Goal: Transaction & Acquisition: Obtain resource

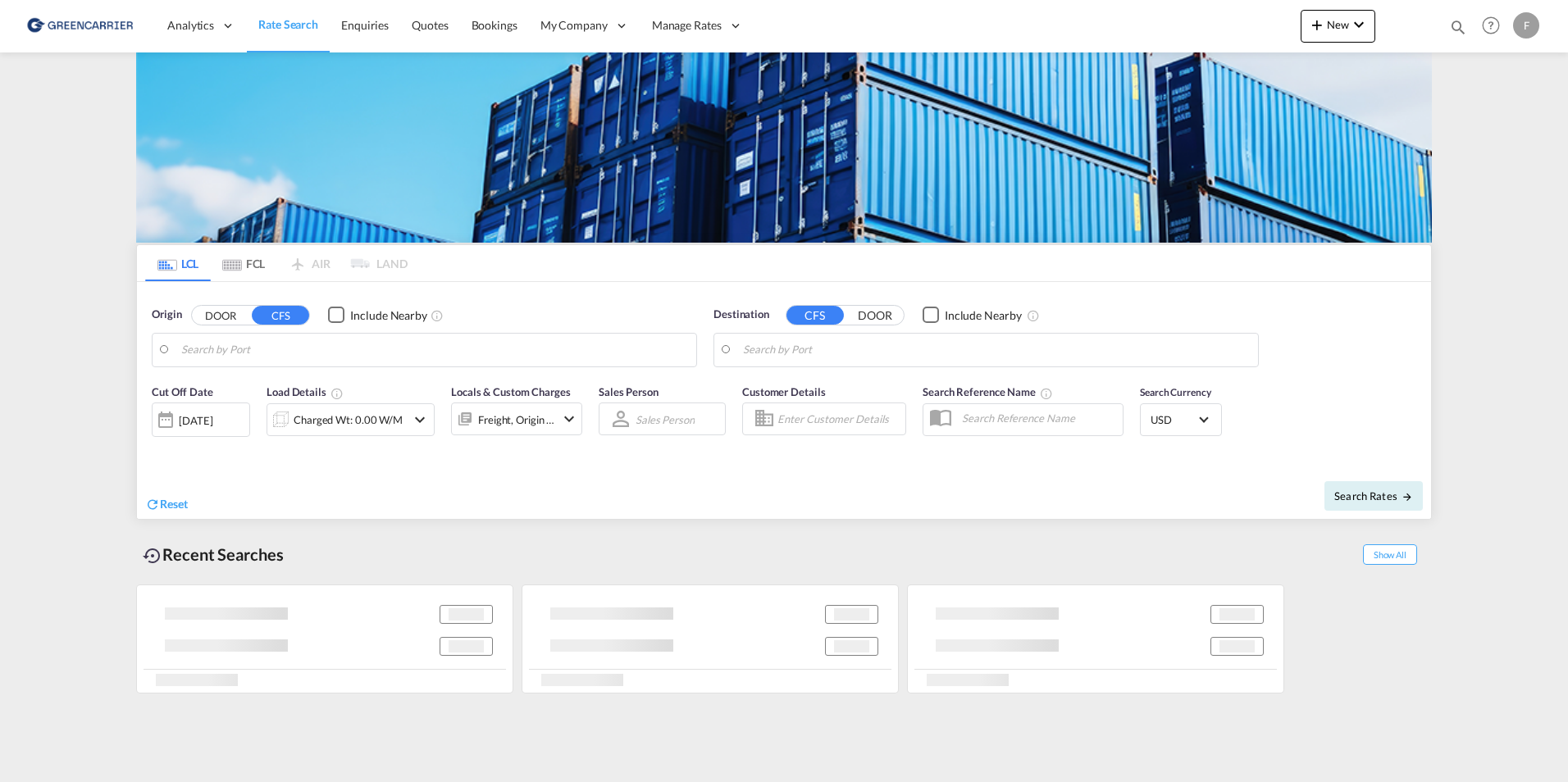
type input "SE-63232, [GEOGRAPHIC_DATA], [GEOGRAPHIC_DATA]"
type input "[GEOGRAPHIC_DATA], AUSYD"
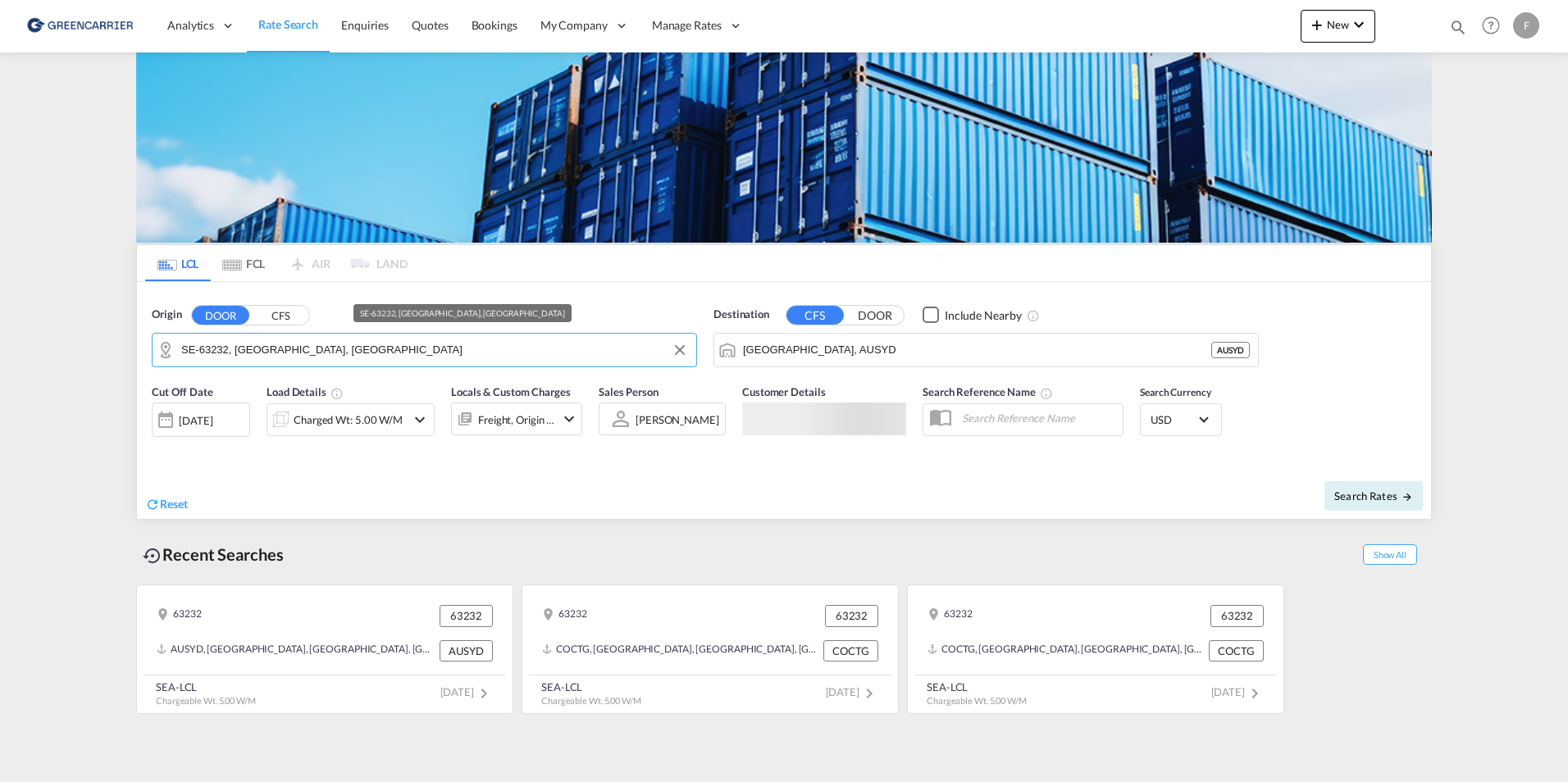
click at [362, 360] on input "SE-63232, [GEOGRAPHIC_DATA], [GEOGRAPHIC_DATA]" at bounding box center [434, 350] width 507 height 24
click at [271, 318] on button "CFS" at bounding box center [281, 315] width 58 height 19
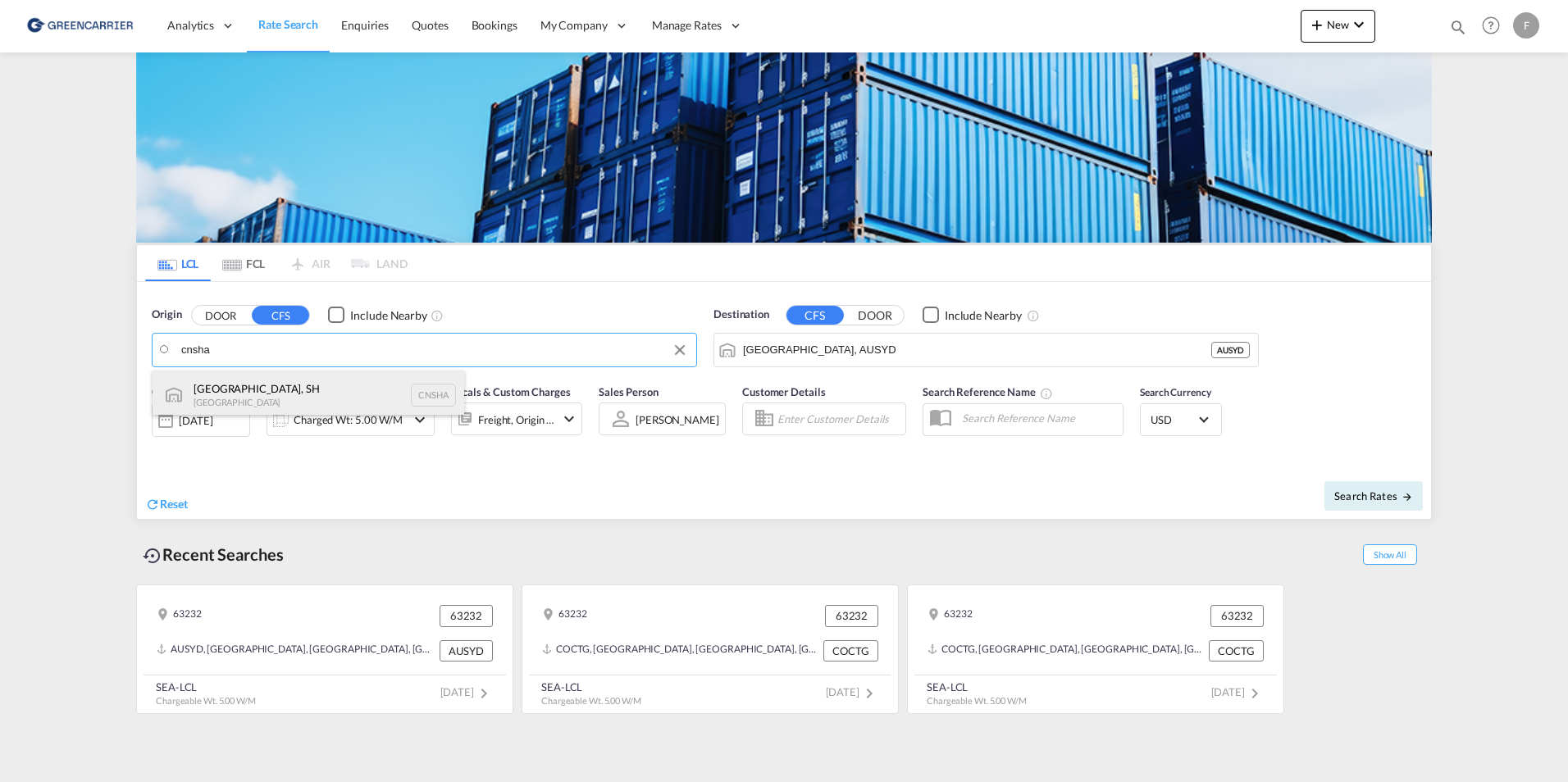
click at [262, 404] on div "[GEOGRAPHIC_DATA], SH China CNSHA" at bounding box center [308, 395] width 312 height 49
type input "[GEOGRAPHIC_DATA], SH, CNSHA"
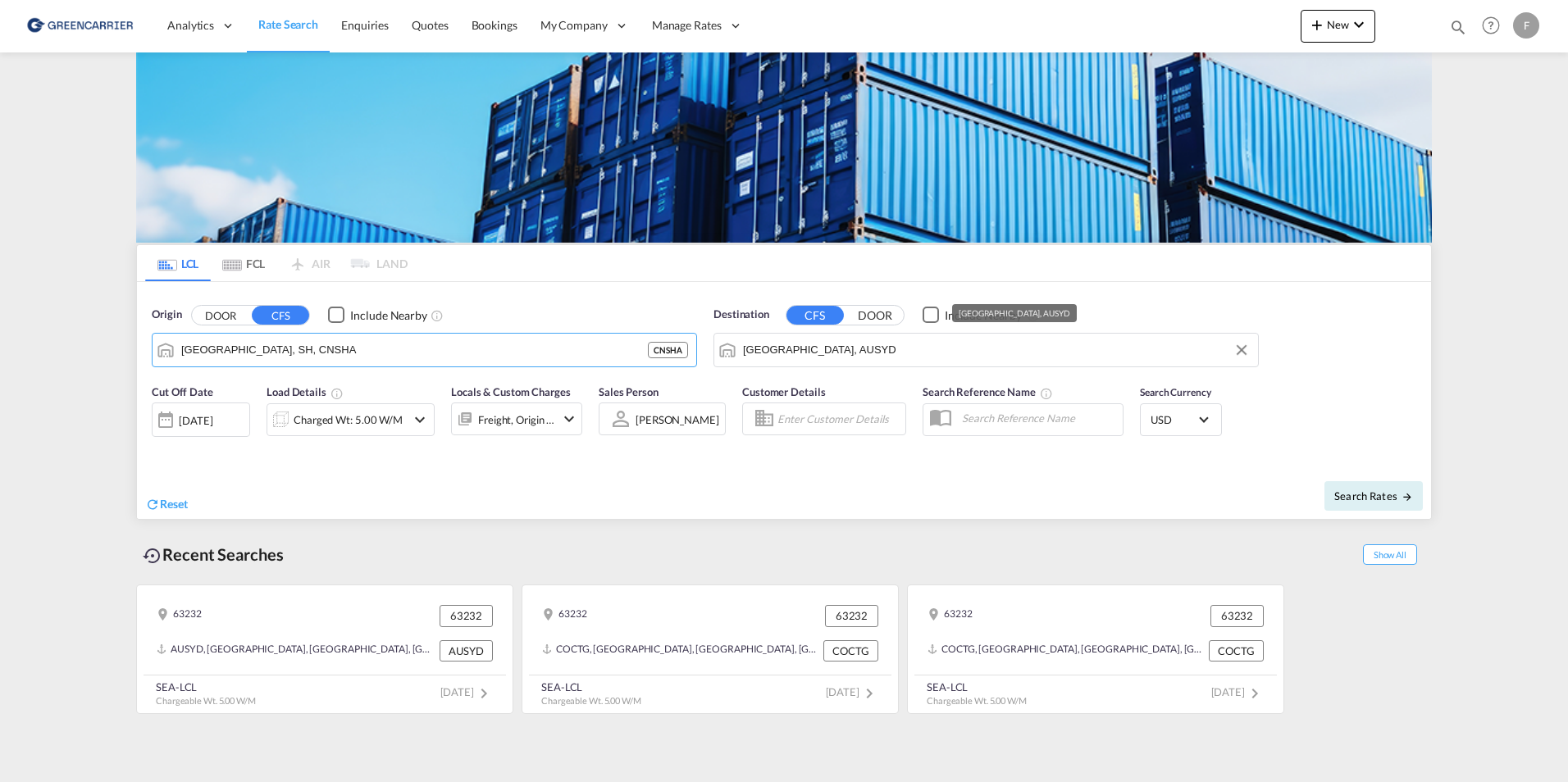
click at [862, 346] on input "[GEOGRAPHIC_DATA], AUSYD" at bounding box center [996, 350] width 507 height 24
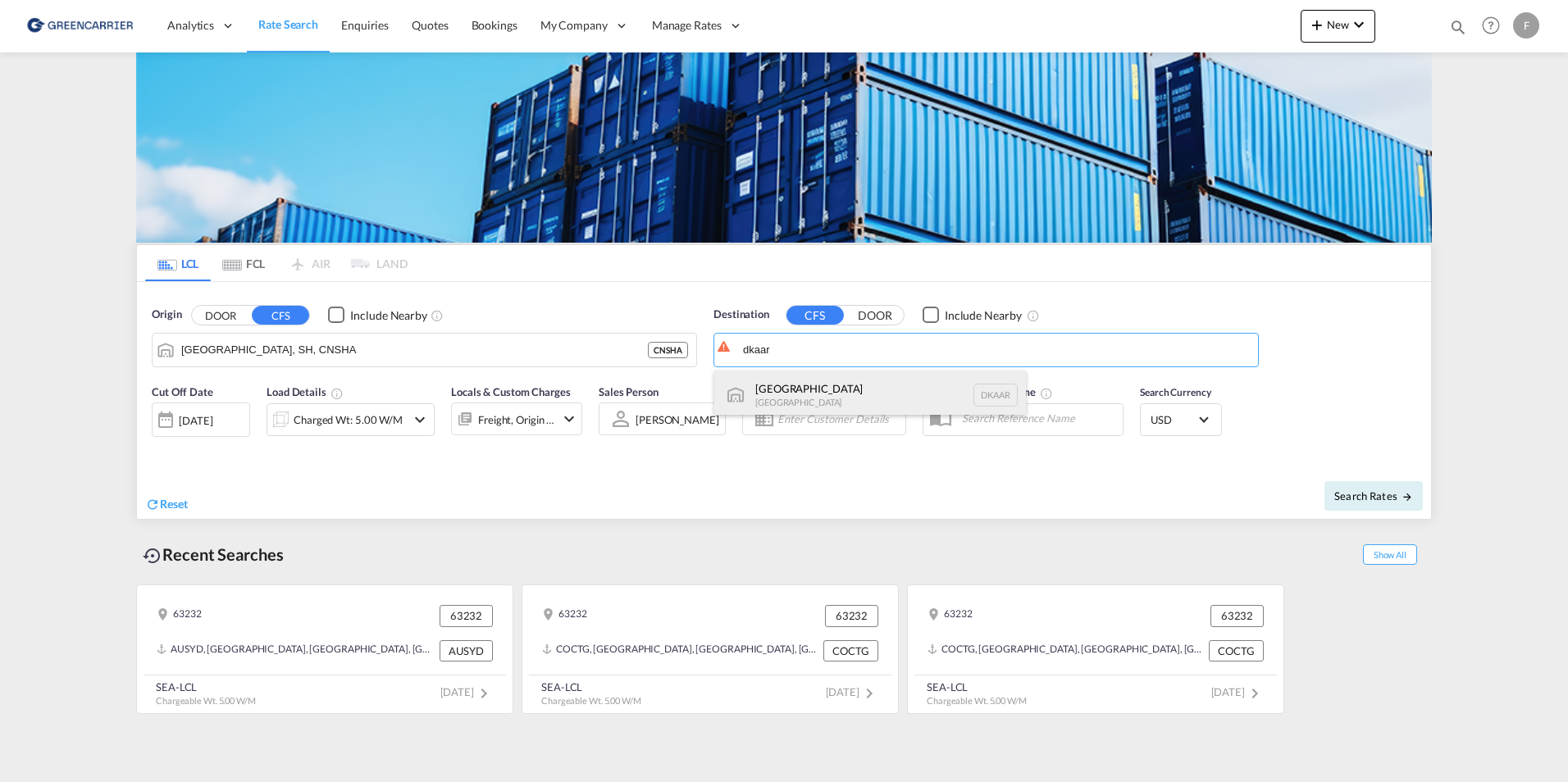
click at [843, 389] on div "Aarhus [GEOGRAPHIC_DATA] [GEOGRAPHIC_DATA]" at bounding box center [870, 395] width 312 height 49
type input "[GEOGRAPHIC_DATA], [GEOGRAPHIC_DATA]"
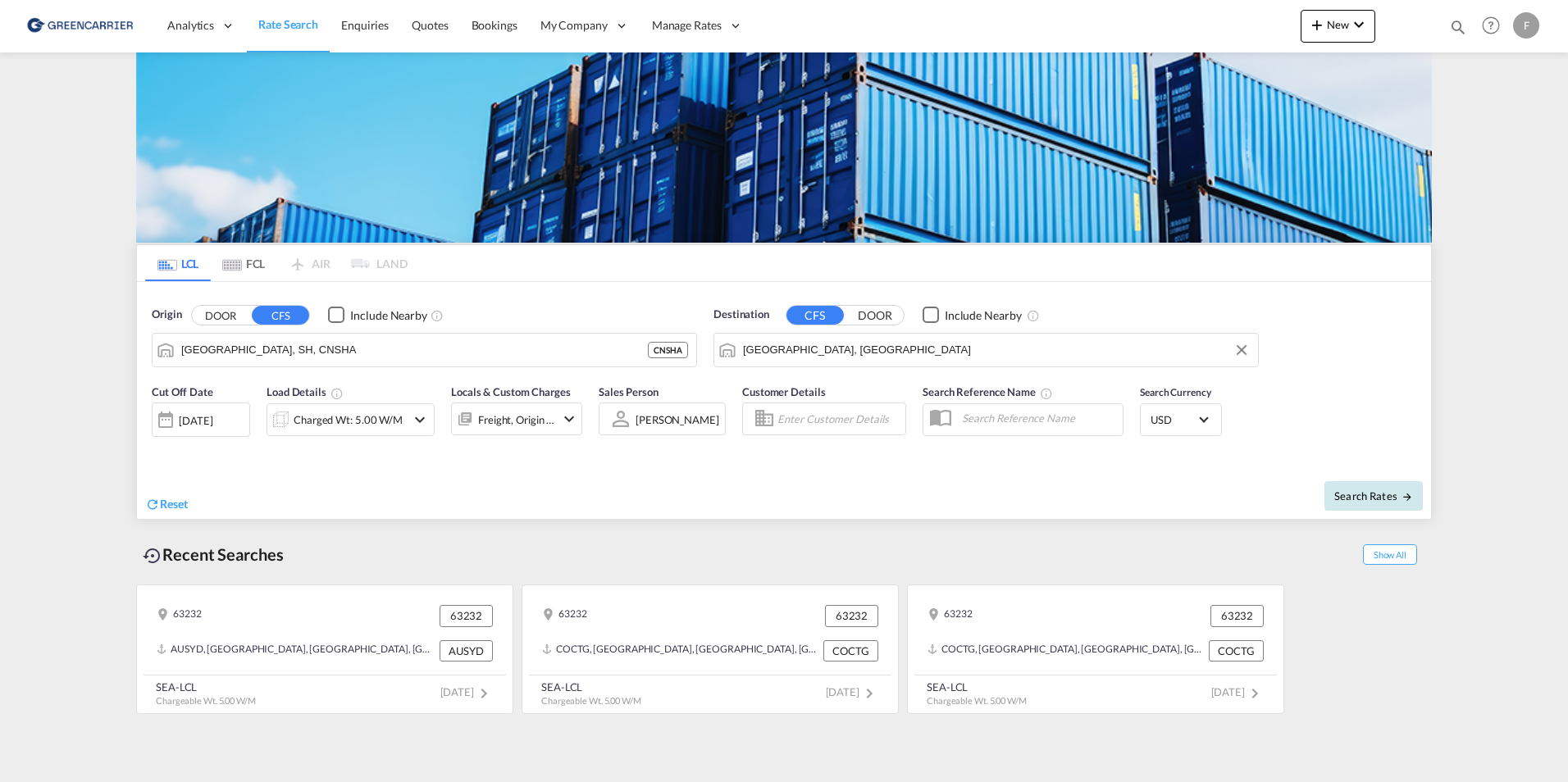
click at [1366, 504] on button "Search Rates" at bounding box center [1373, 496] width 98 height 30
type input "CNSHA to DKAAR / [DATE]"
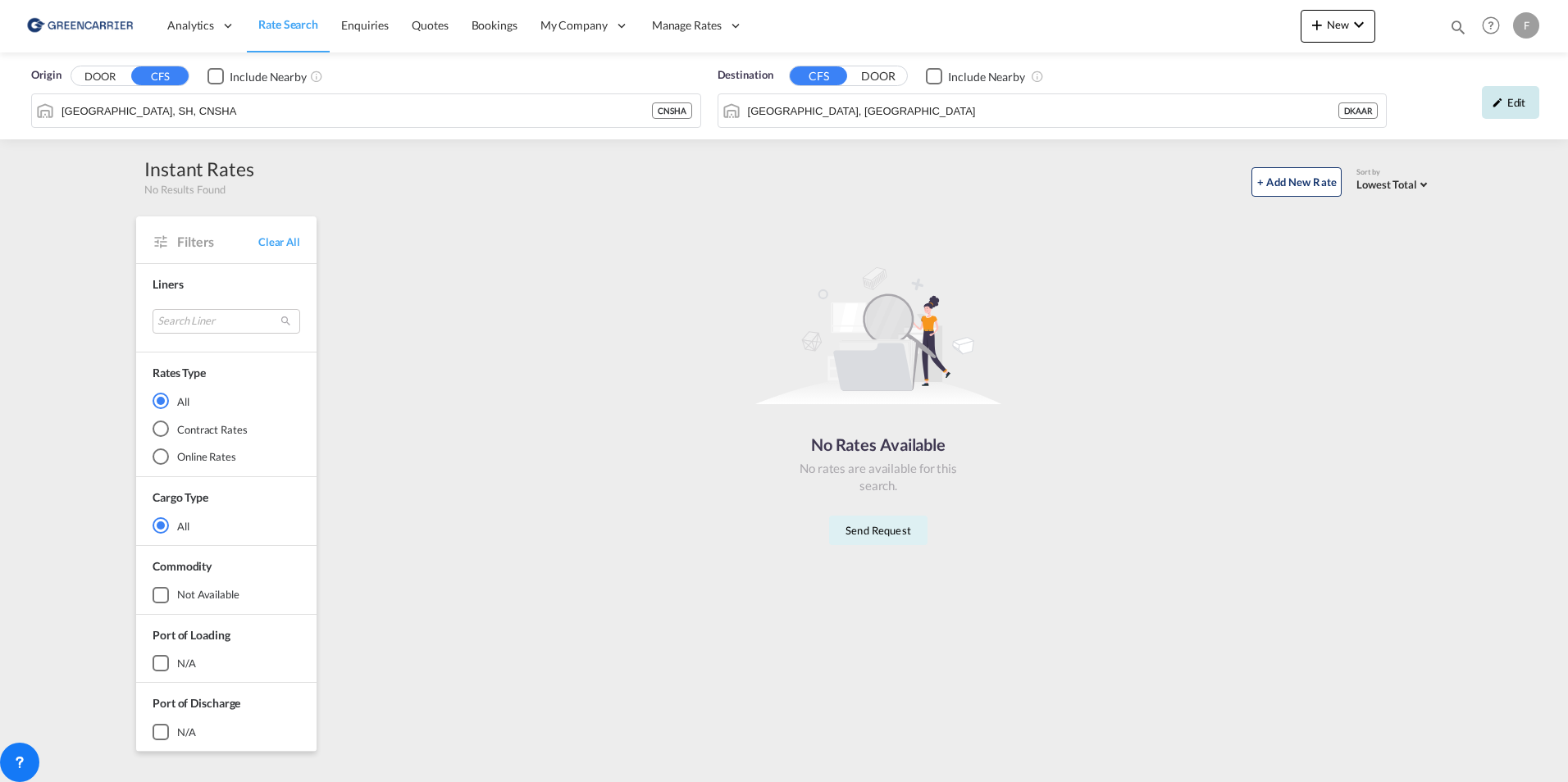
click at [1512, 112] on div "Edit" at bounding box center [1511, 102] width 58 height 33
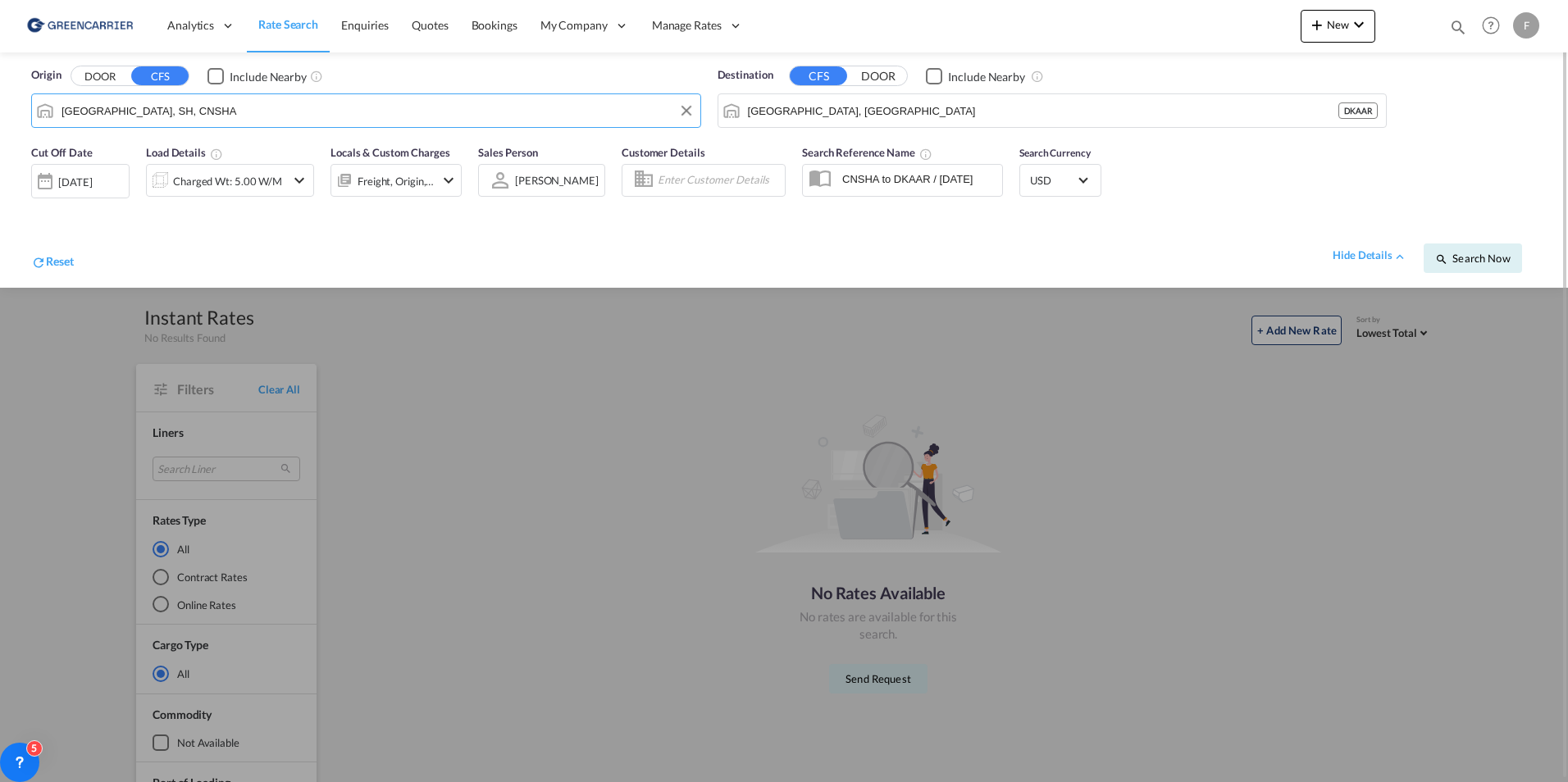
click at [174, 106] on input "[GEOGRAPHIC_DATA], SH, CNSHA" at bounding box center [377, 110] width 631 height 24
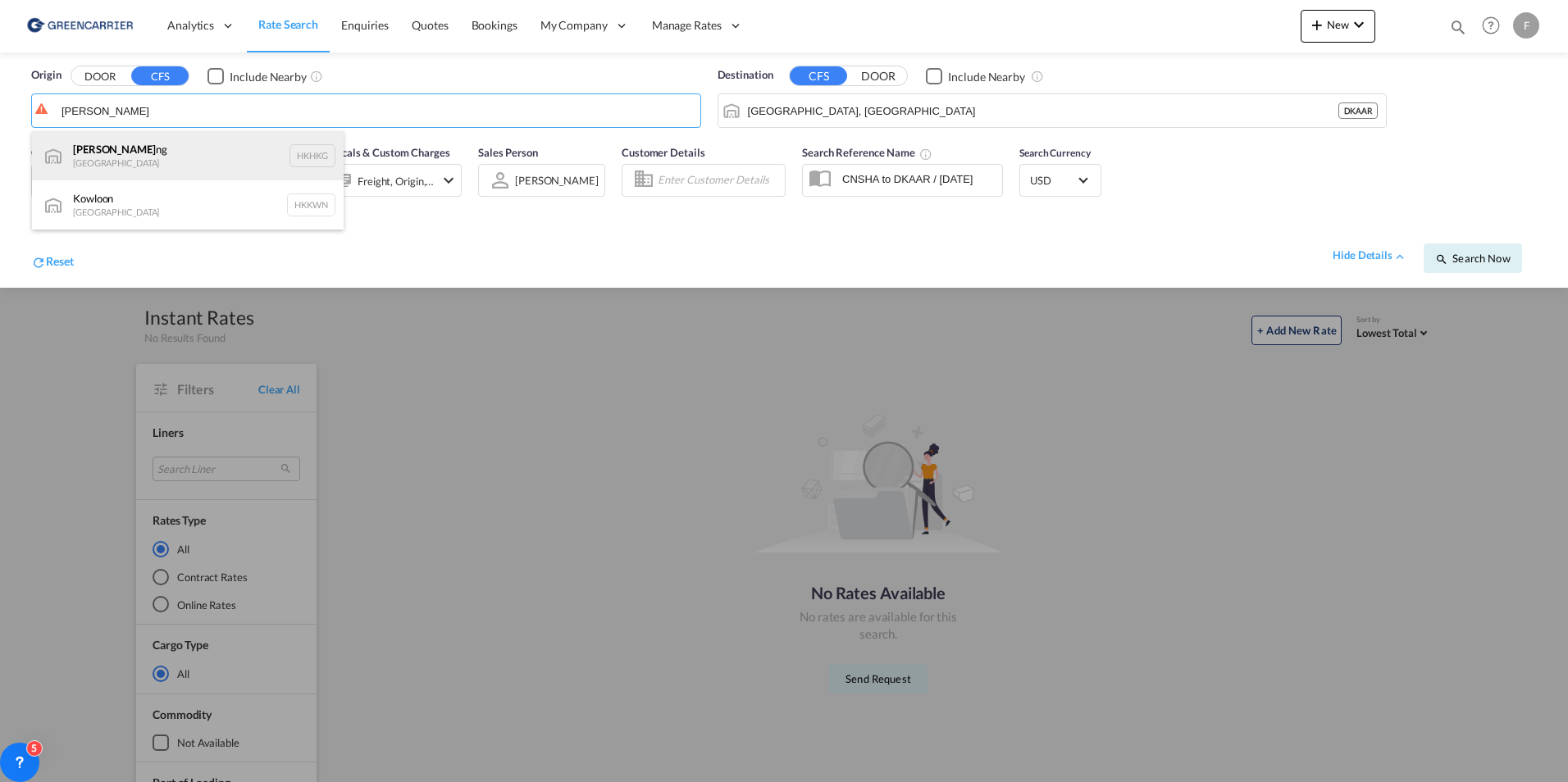
click at [175, 144] on div "Hong Ko ng Hong Kong HKHKG" at bounding box center [188, 156] width 312 height 49
type input "[GEOGRAPHIC_DATA], HKHKG"
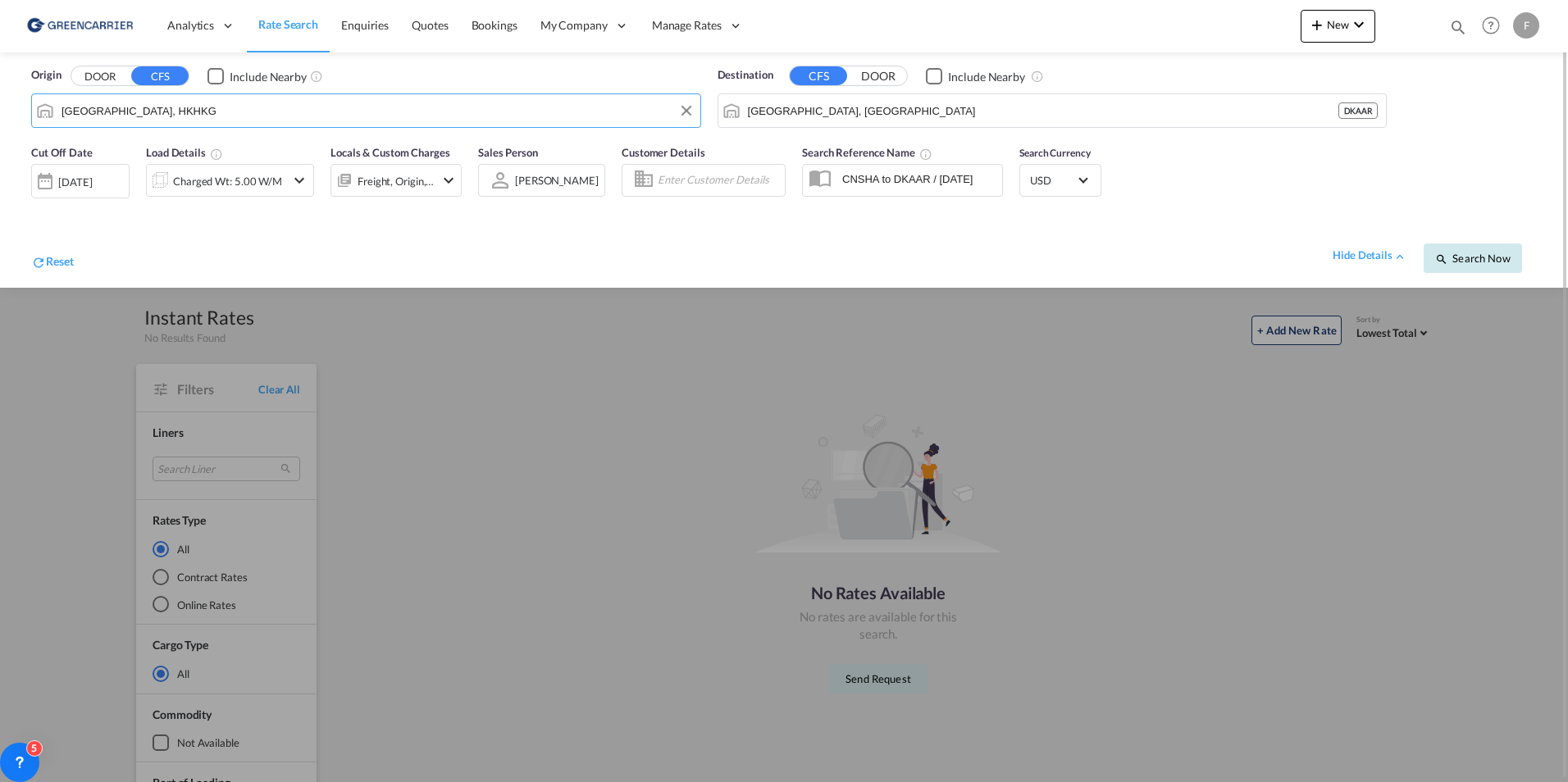
click at [1480, 264] on span "Search Now" at bounding box center [1473, 258] width 75 height 13
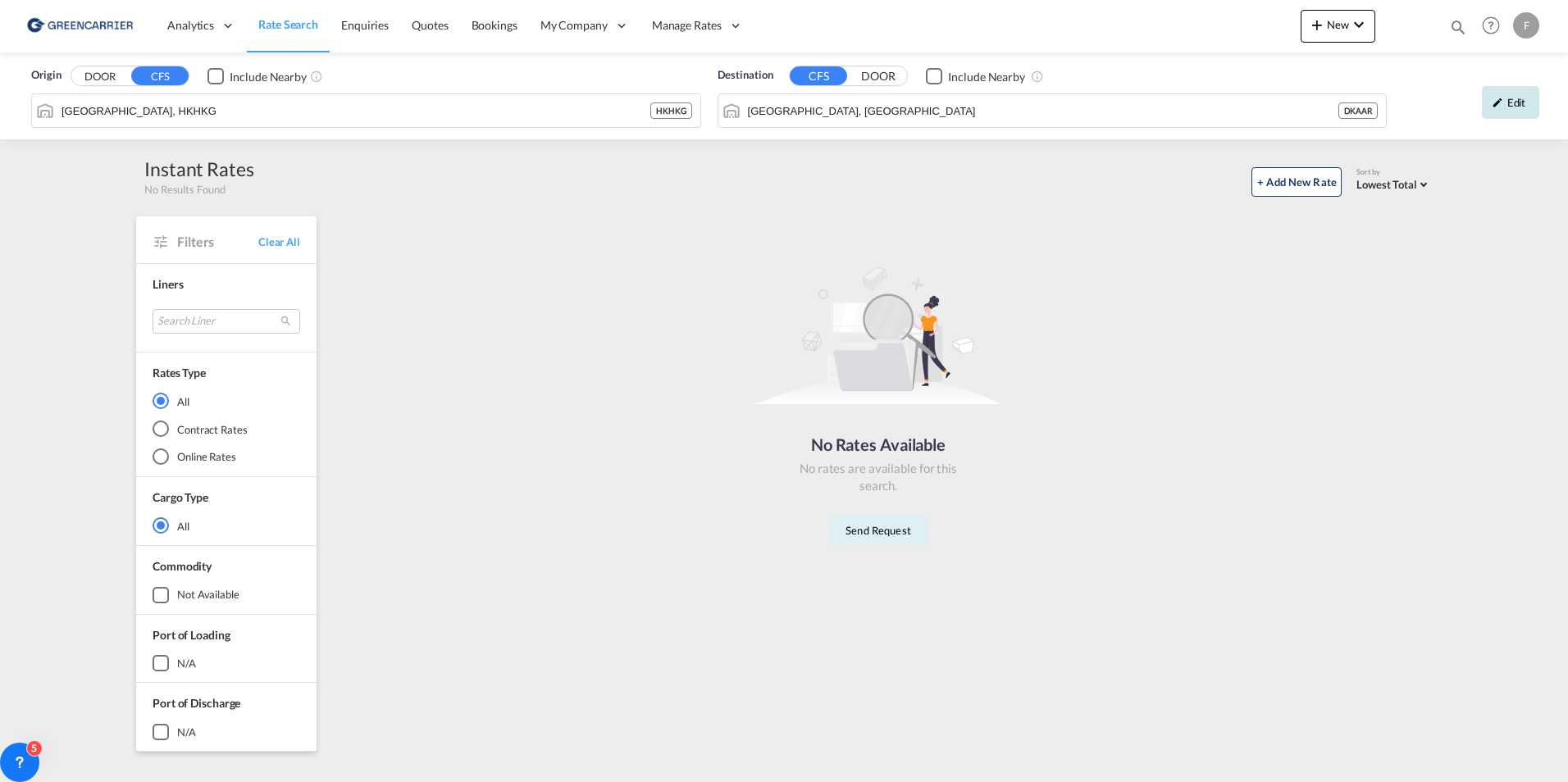
click at [1535, 119] on div "Edit" at bounding box center [1511, 102] width 58 height 33
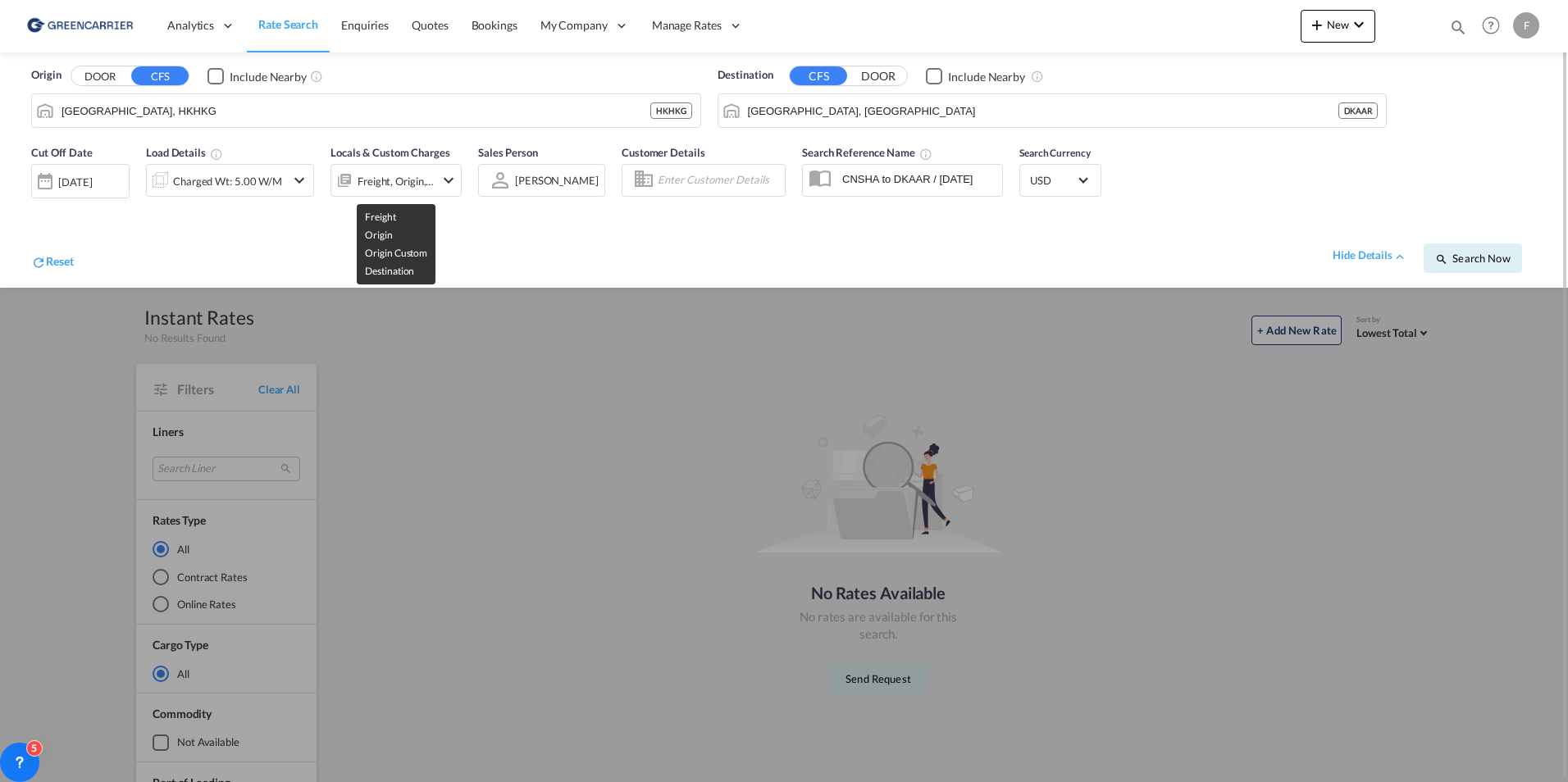
click at [402, 170] on div "Freight, Origin, Origin Custom, Destination" at bounding box center [396, 181] width 77 height 23
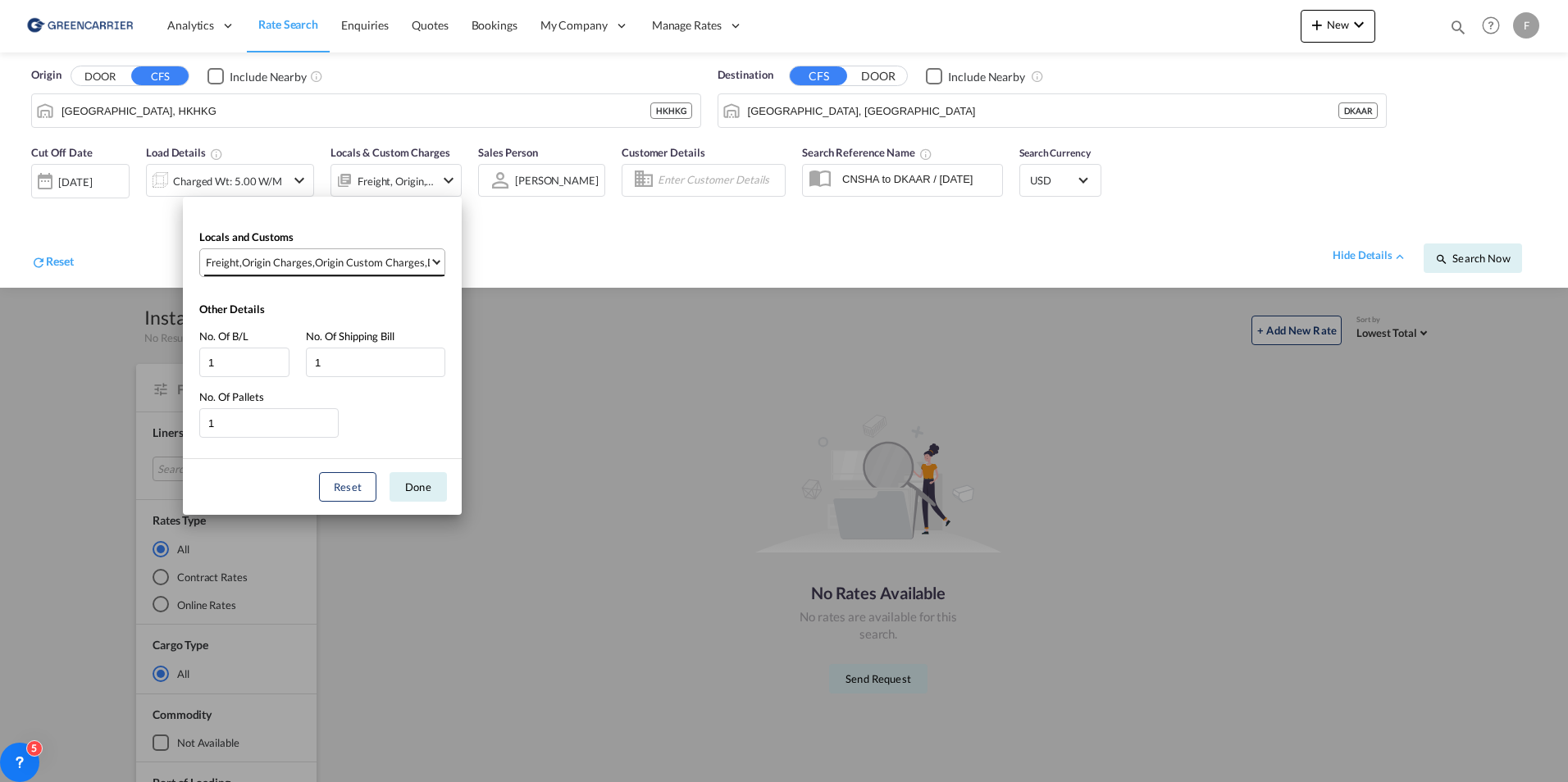
click at [405, 271] on md-select-value "Freight , Origin Charges , Origin Custom Charges , Destination Charges" at bounding box center [324, 262] width 240 height 27
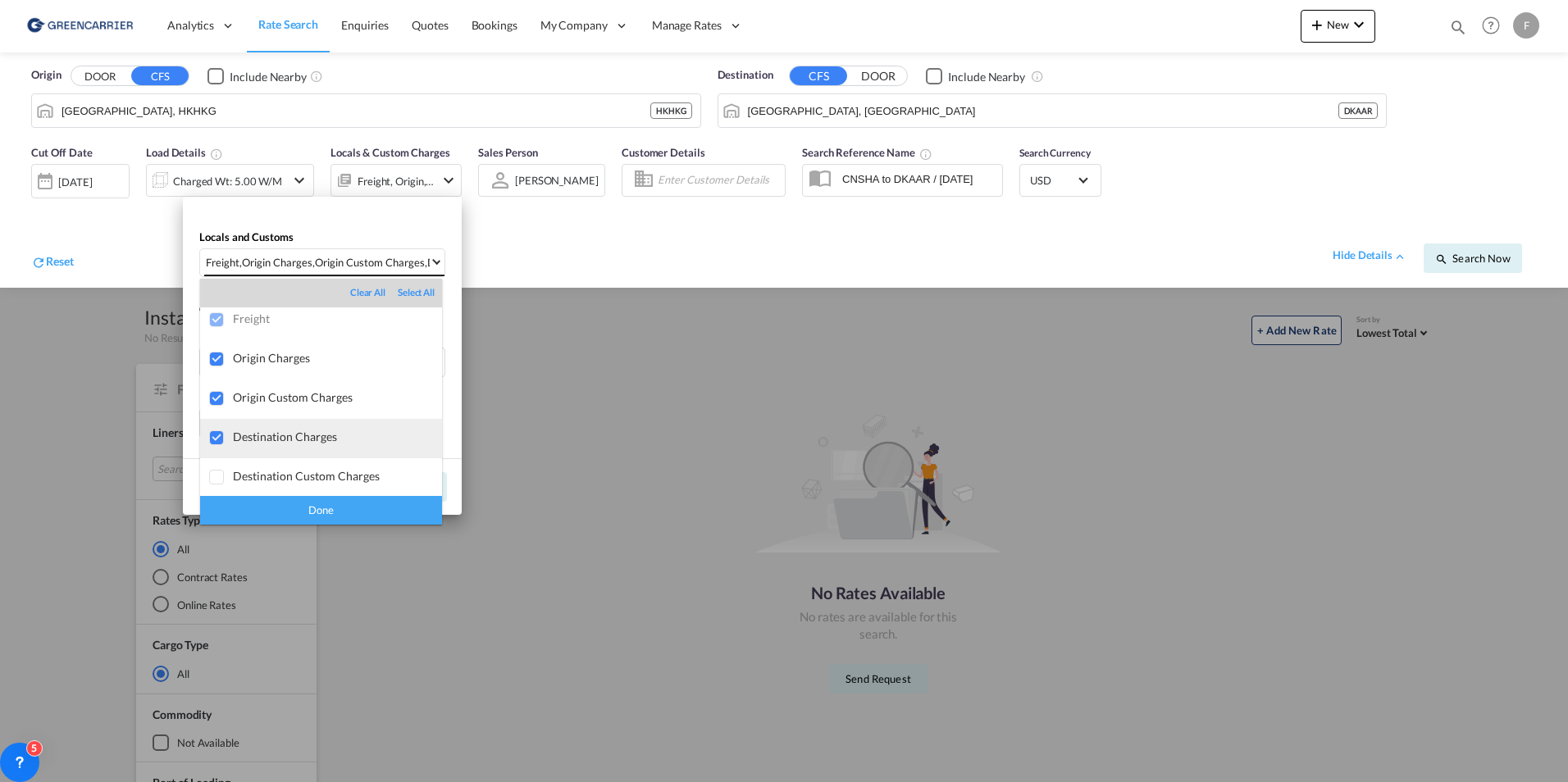
scroll to position [8, 0]
click at [329, 522] on div "Done" at bounding box center [320, 510] width 242 height 29
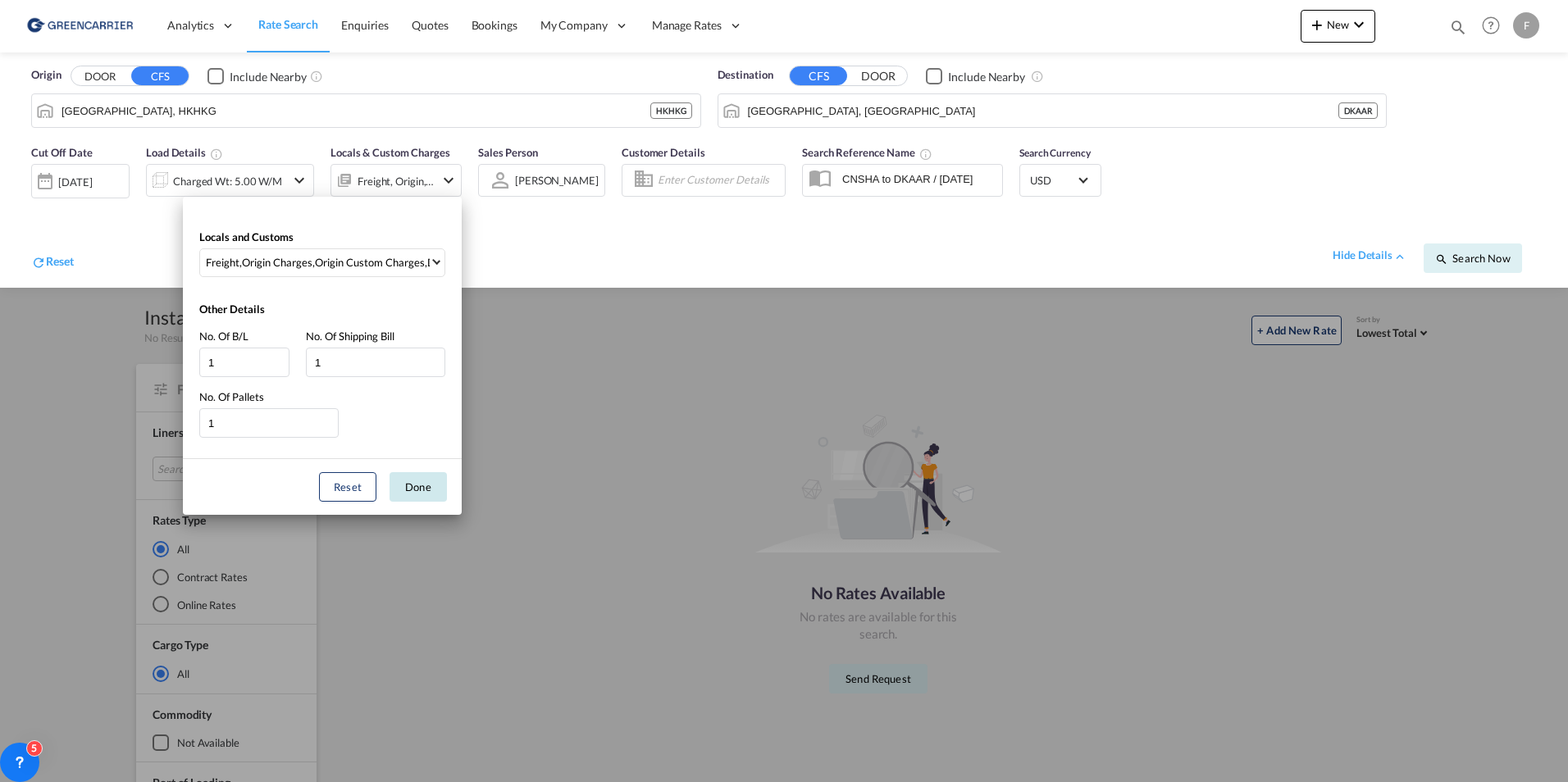
click at [415, 492] on button "Done" at bounding box center [418, 487] width 58 height 30
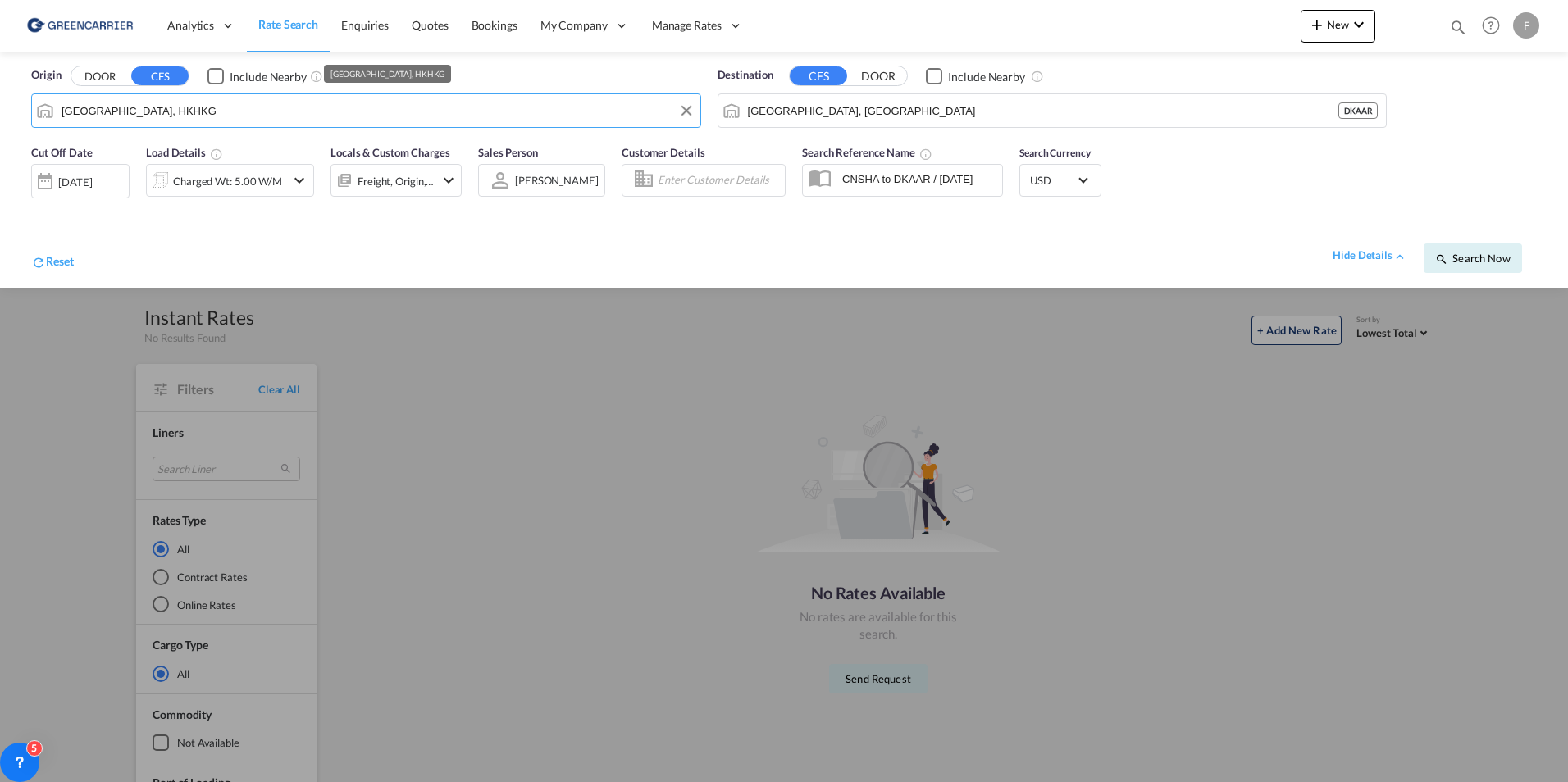
click at [268, 116] on input "[GEOGRAPHIC_DATA], HKHKG" at bounding box center [377, 110] width 631 height 24
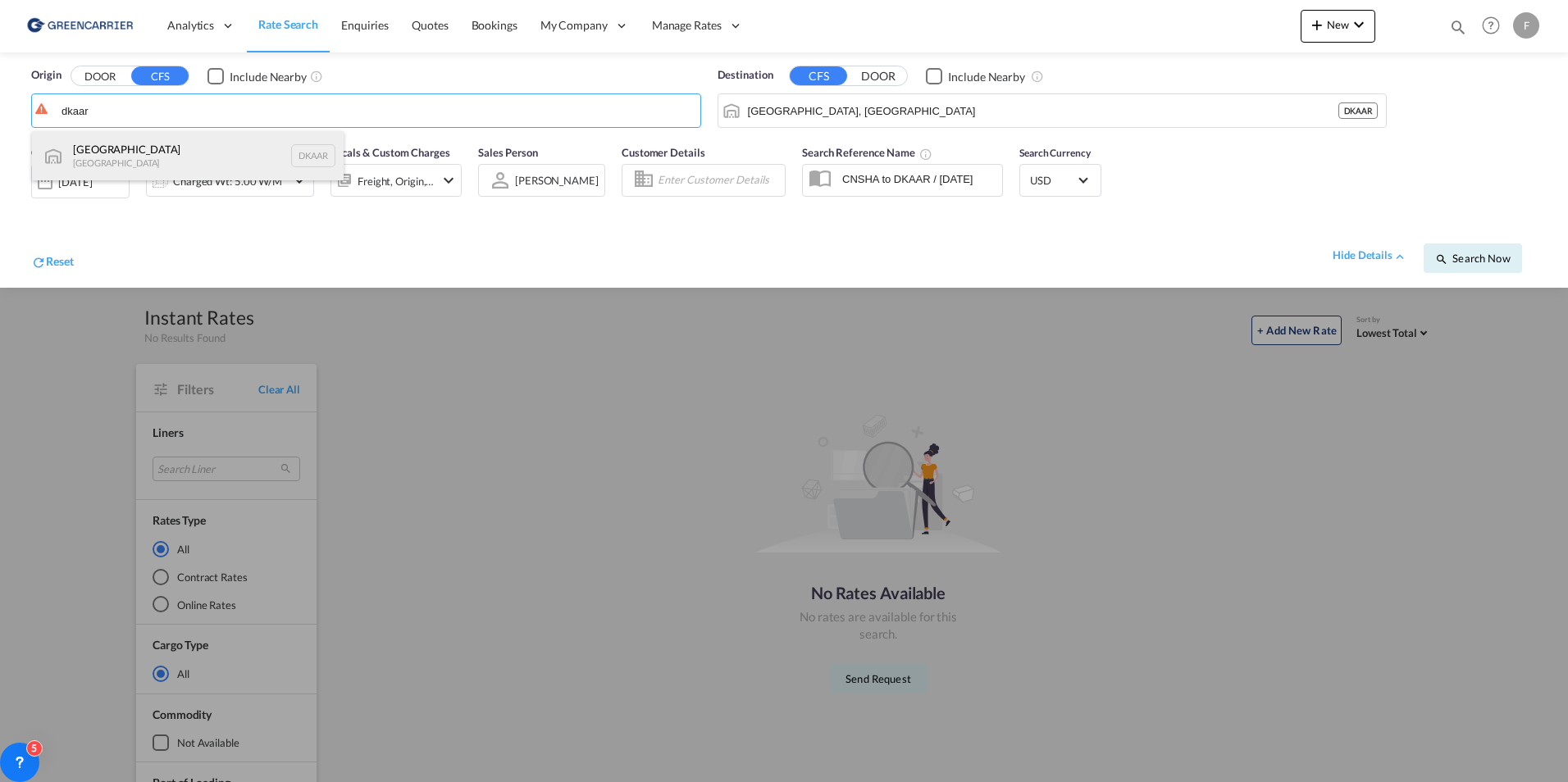
click at [132, 149] on div "Aarhus [GEOGRAPHIC_DATA] DKAAR" at bounding box center [188, 156] width 312 height 49
type input "[GEOGRAPHIC_DATA], [GEOGRAPHIC_DATA]"
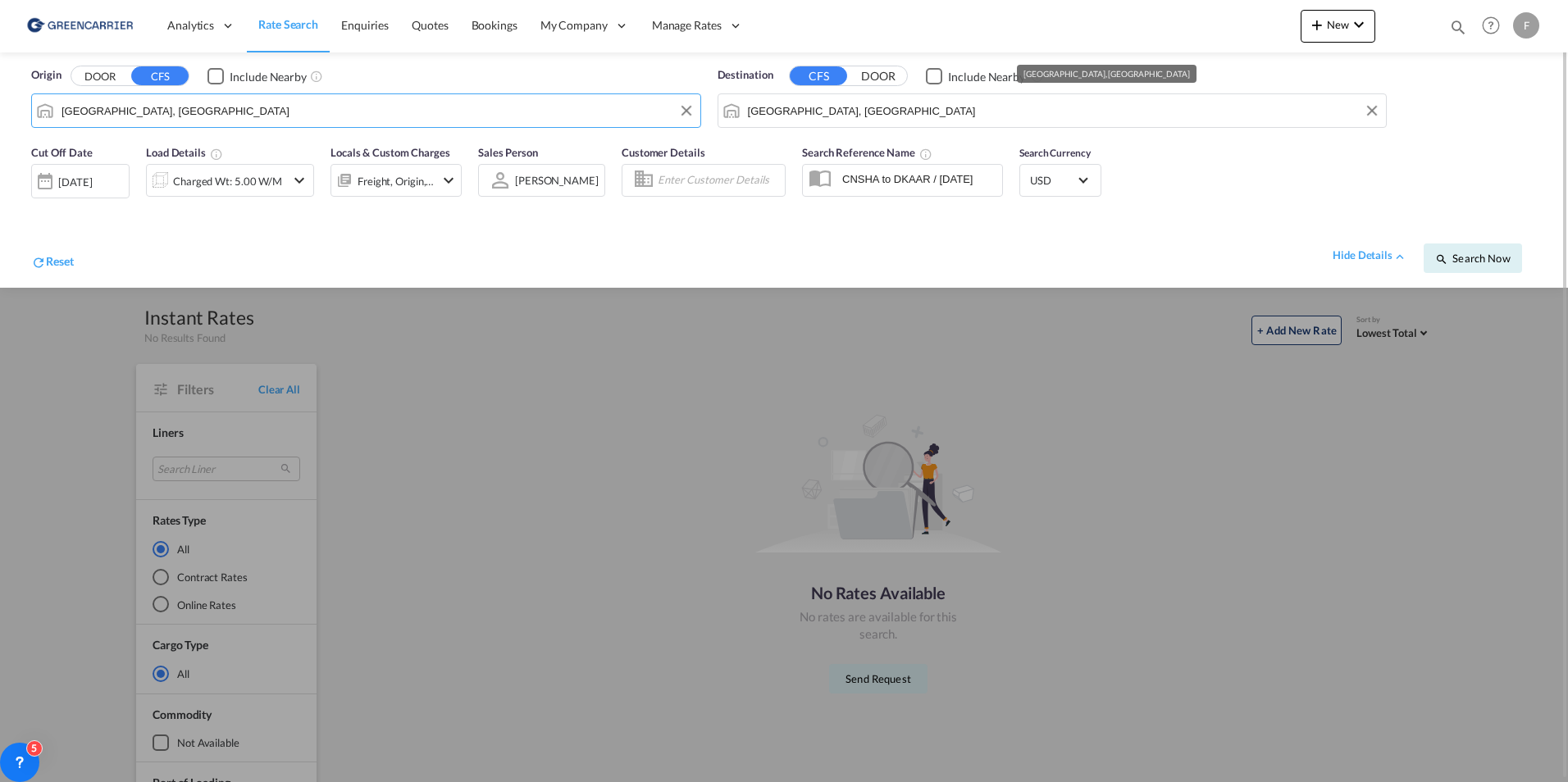
click at [768, 118] on input "[GEOGRAPHIC_DATA], [GEOGRAPHIC_DATA]" at bounding box center [1063, 110] width 631 height 24
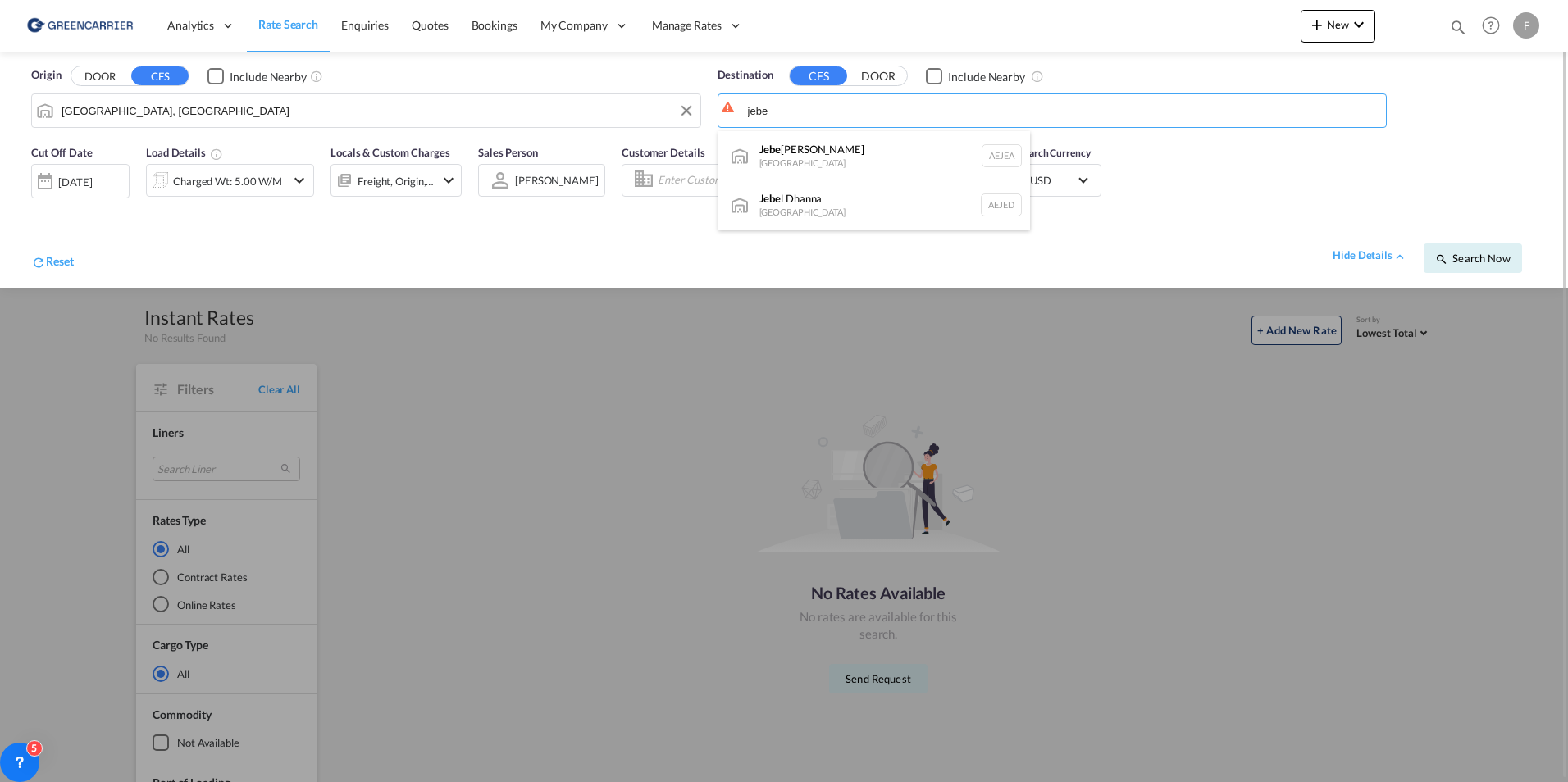
click at [795, 147] on div "Jebe l Ali [GEOGRAPHIC_DATA] [GEOGRAPHIC_DATA]" at bounding box center [875, 156] width 312 height 49
type input "[GEOGRAPHIC_DATA], [GEOGRAPHIC_DATA]"
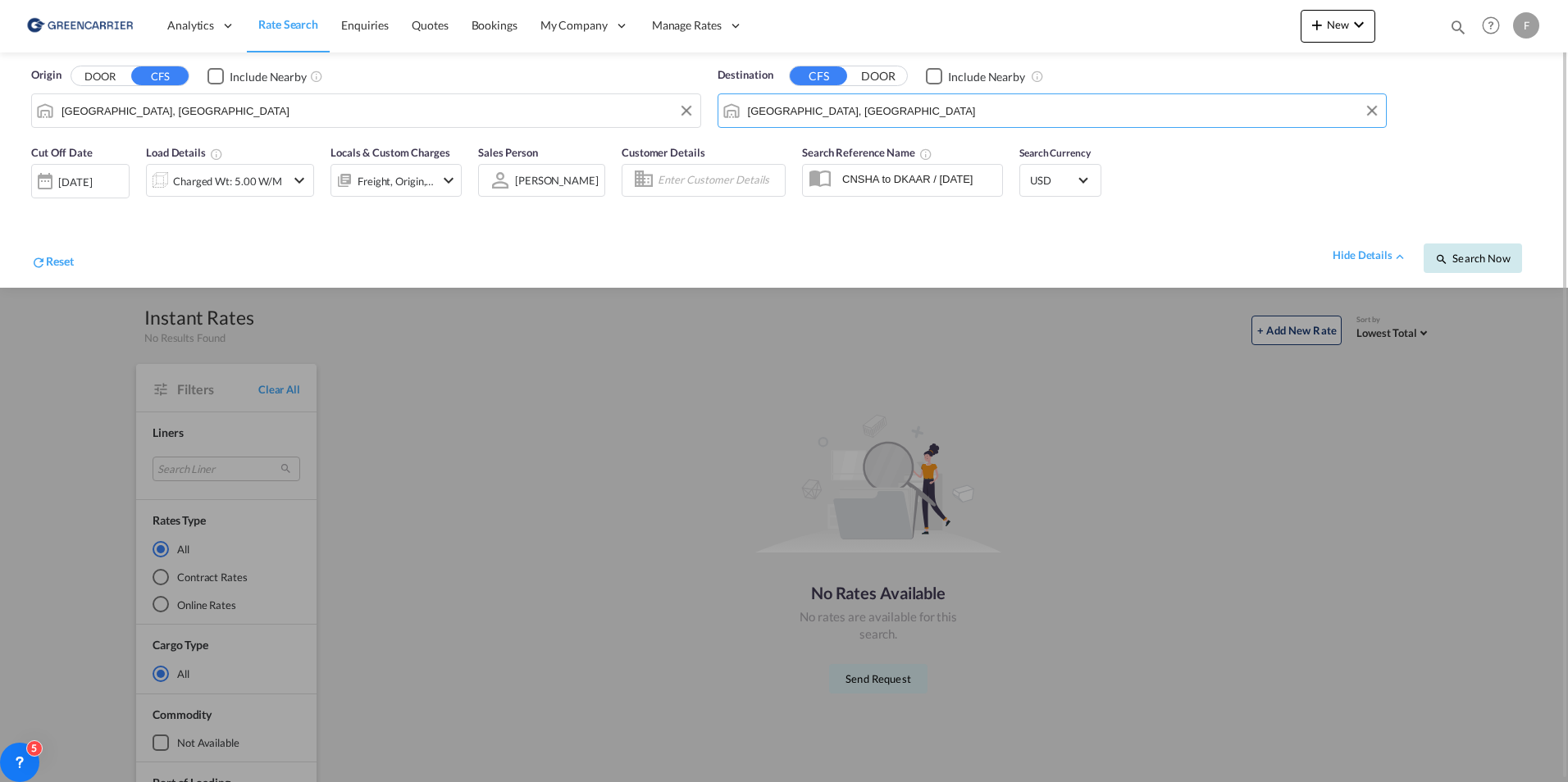
click at [1480, 262] on span "Search Now" at bounding box center [1473, 258] width 75 height 13
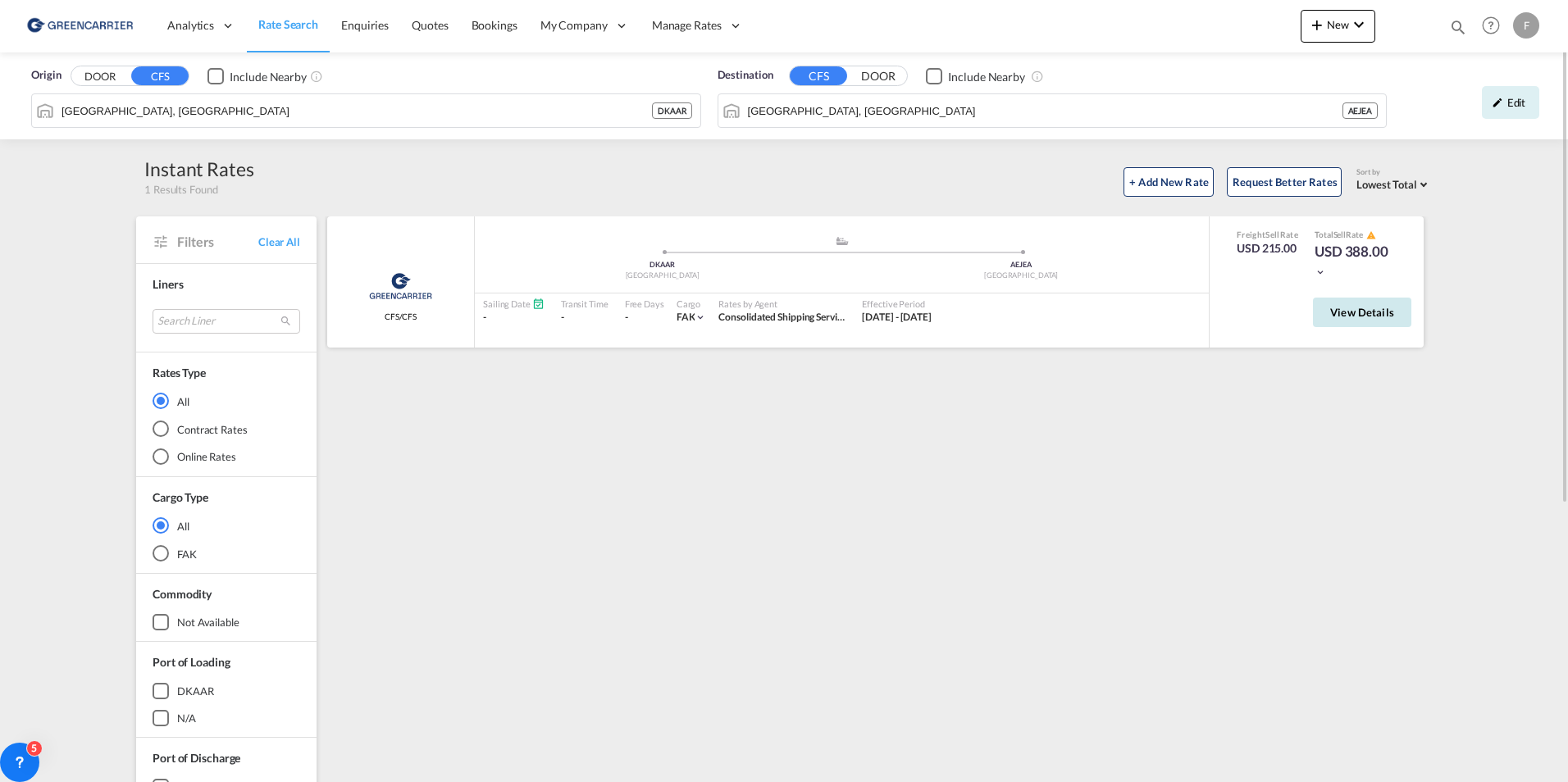
click at [1351, 323] on button "View Details" at bounding box center [1362, 313] width 98 height 30
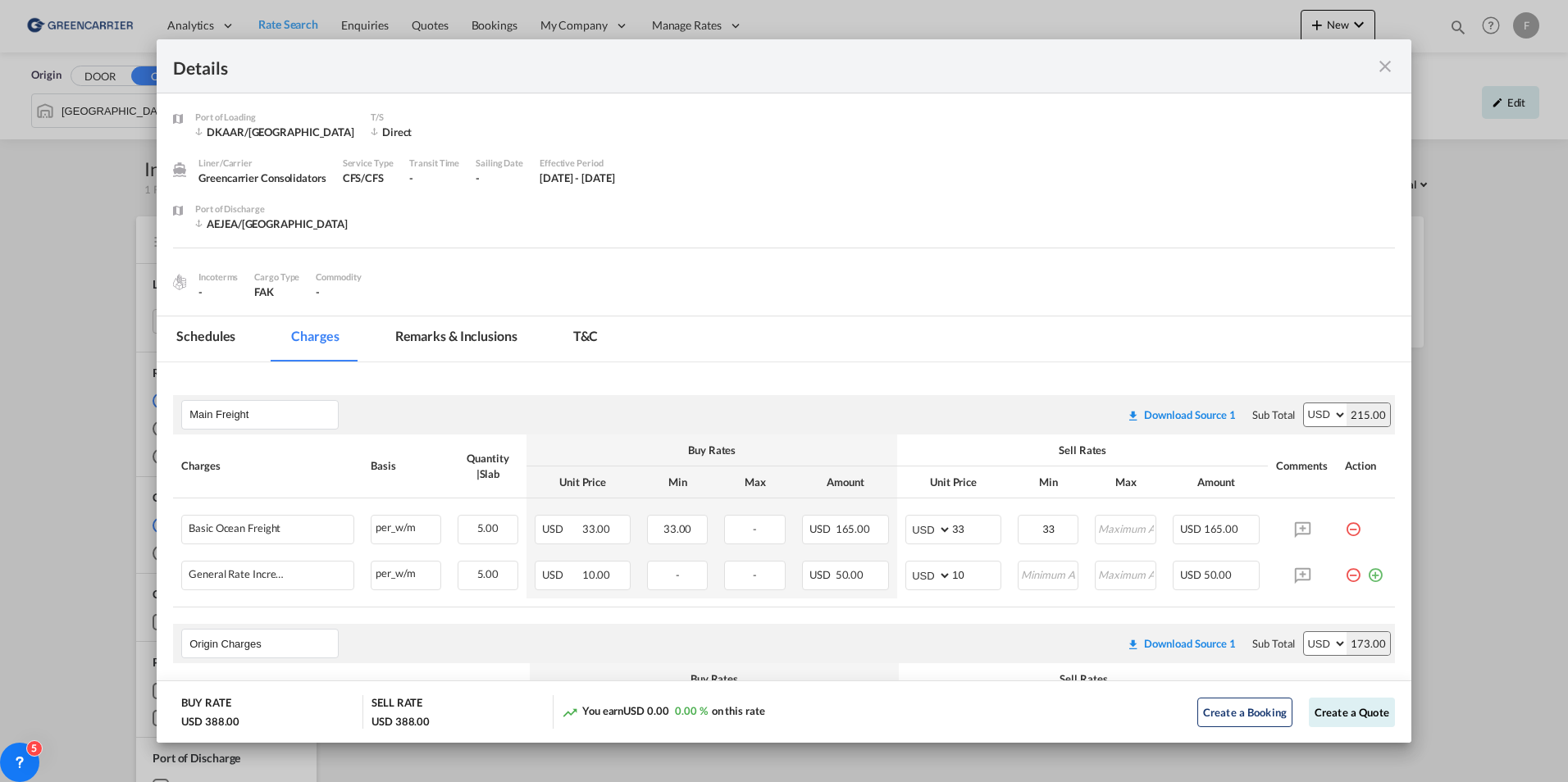
click at [209, 349] on md-tab-item "Schedules" at bounding box center [205, 339] width 98 height 45
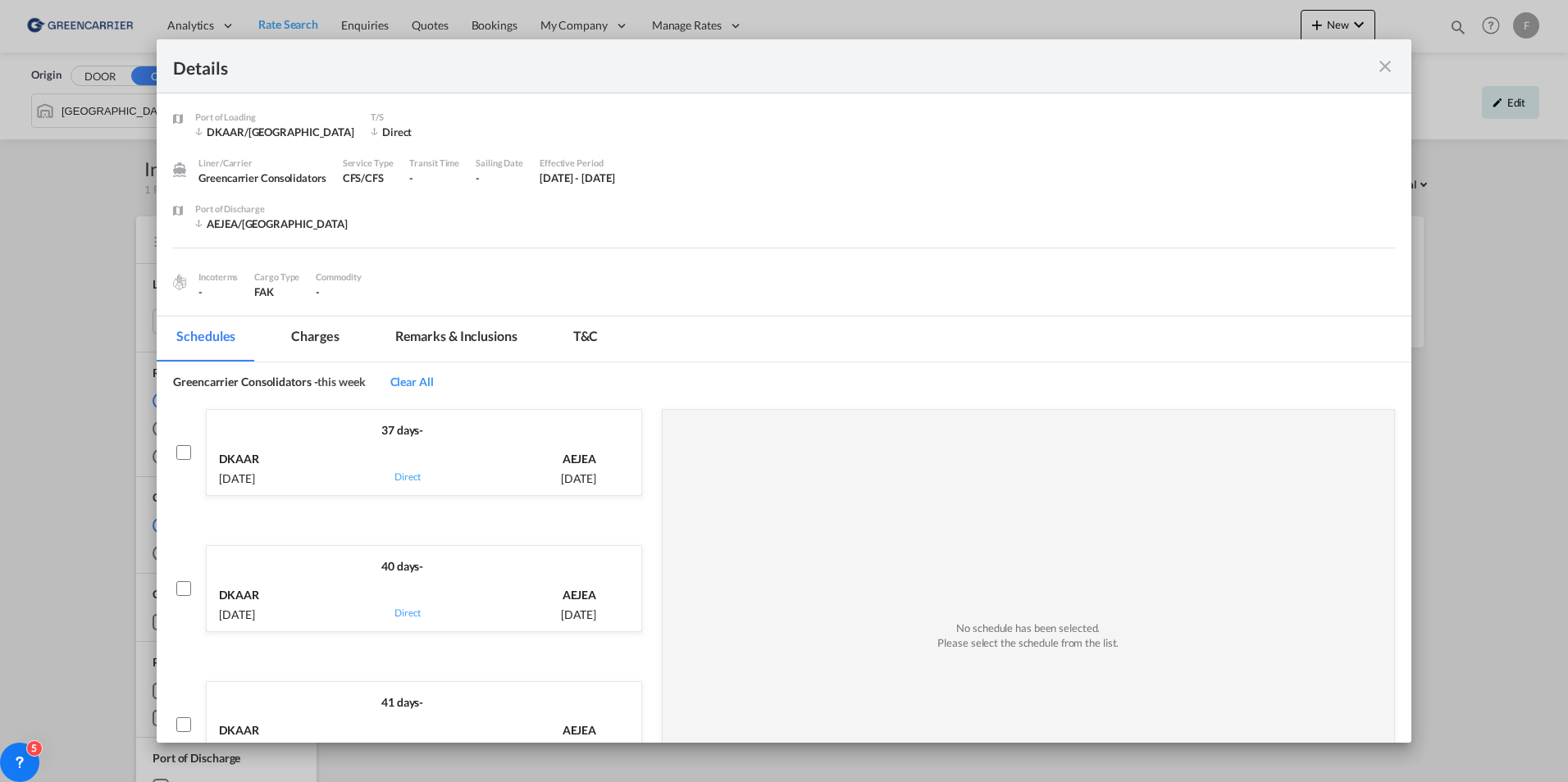
click at [306, 330] on md-tab-item "Charges" at bounding box center [315, 339] width 87 height 45
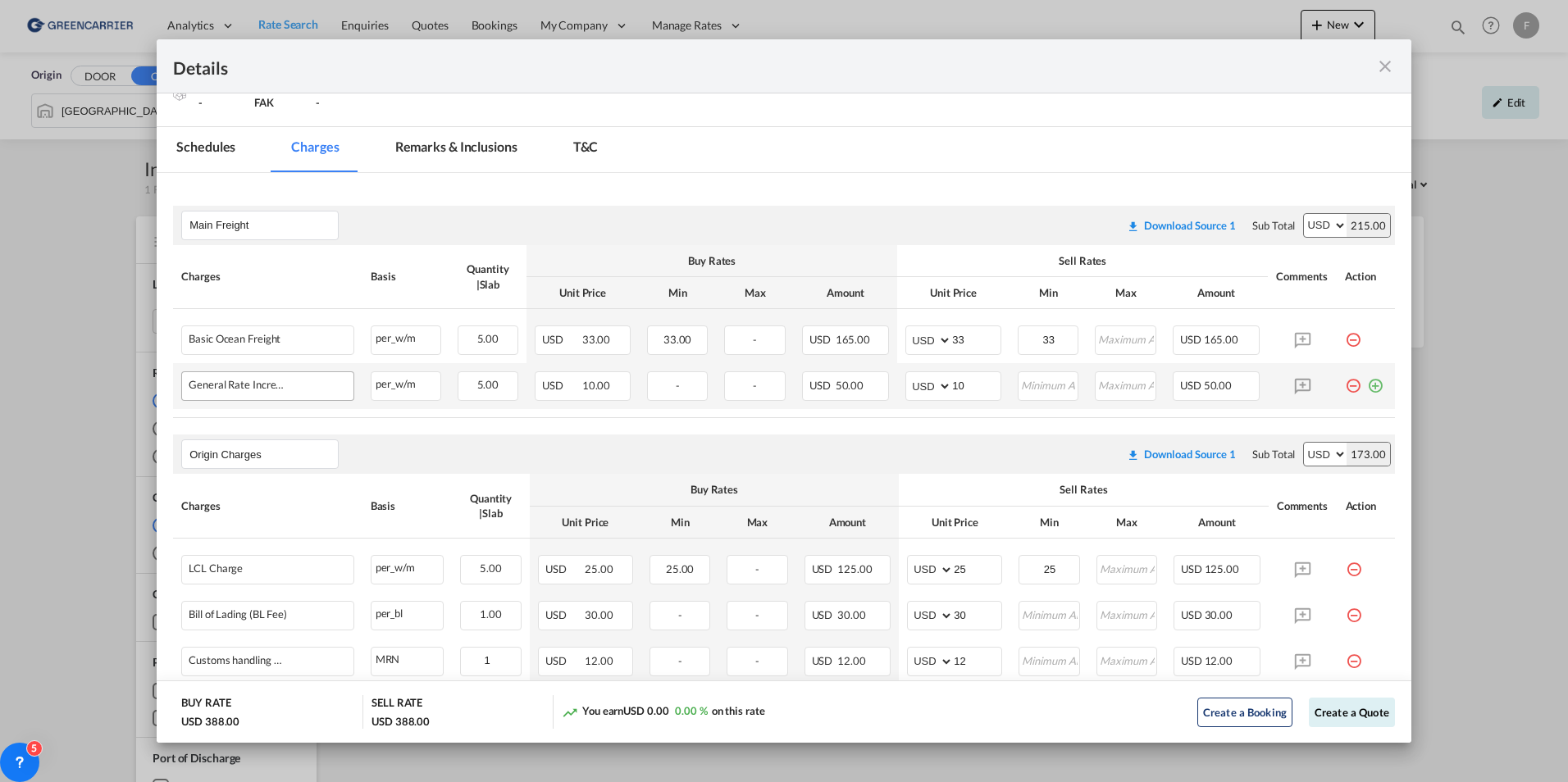
scroll to position [328, 0]
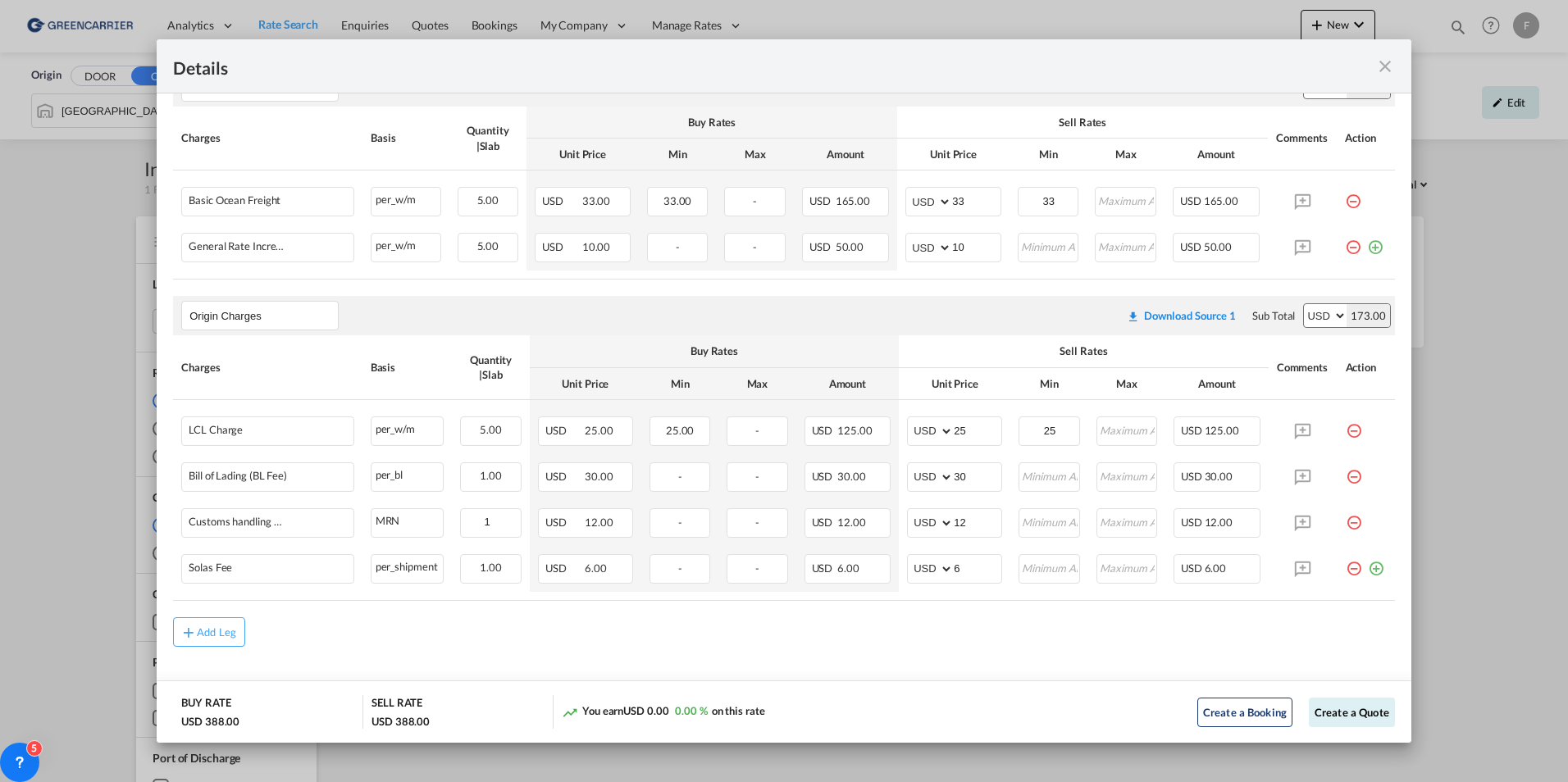
click at [1383, 71] on md-icon "icon-close fg-AAA8AD m-0 cursor" at bounding box center [1385, 66] width 20 height 20
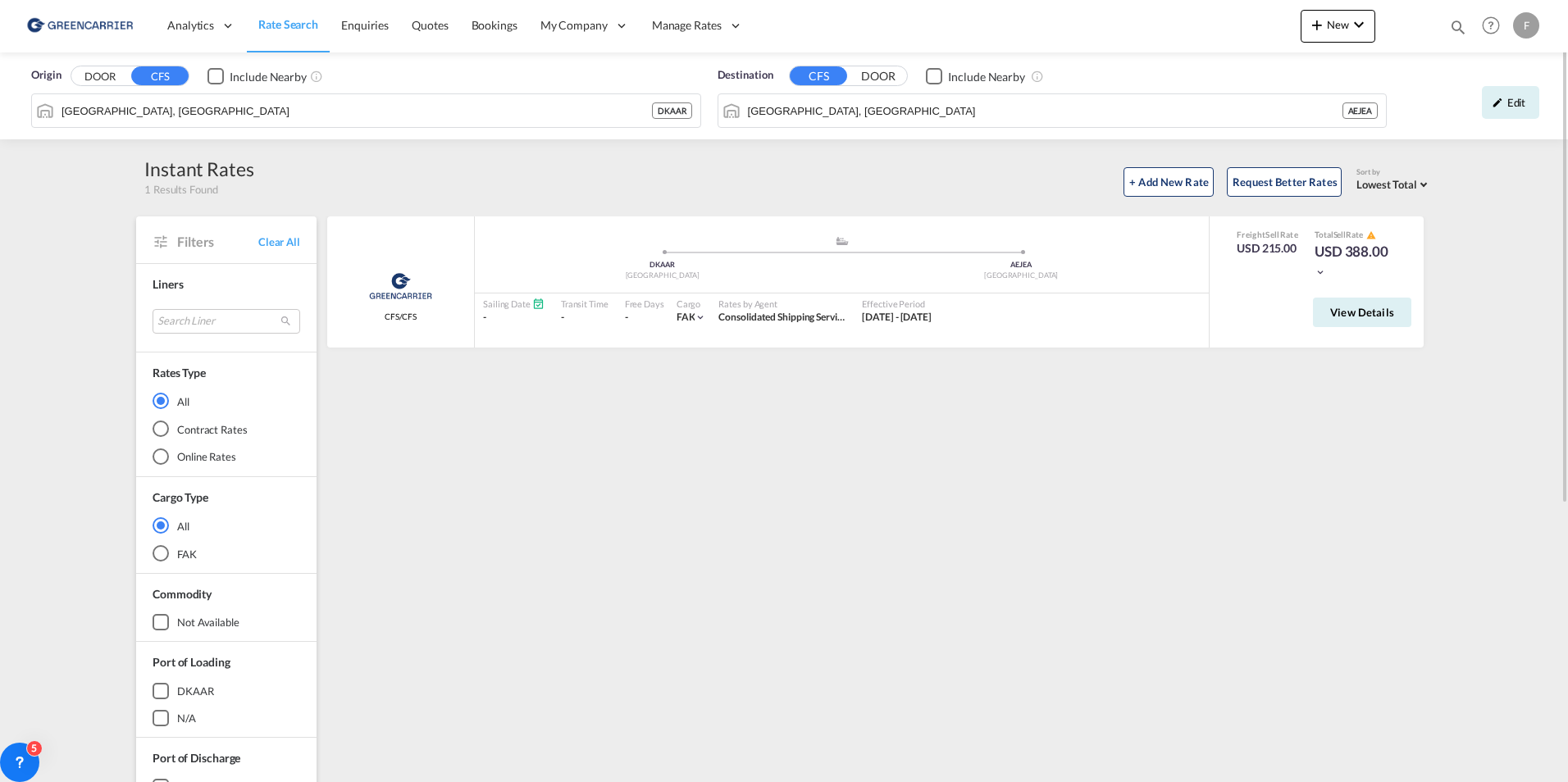
click at [1181, 489] on div "Greencarrier Consolidators CFS/CFS added by you .a{fill:#aaa8ad;} .a{fill:#aaa8…" at bounding box center [878, 708] width 1107 height 984
click at [128, 75] on button "DOOR" at bounding box center [100, 77] width 58 height 19
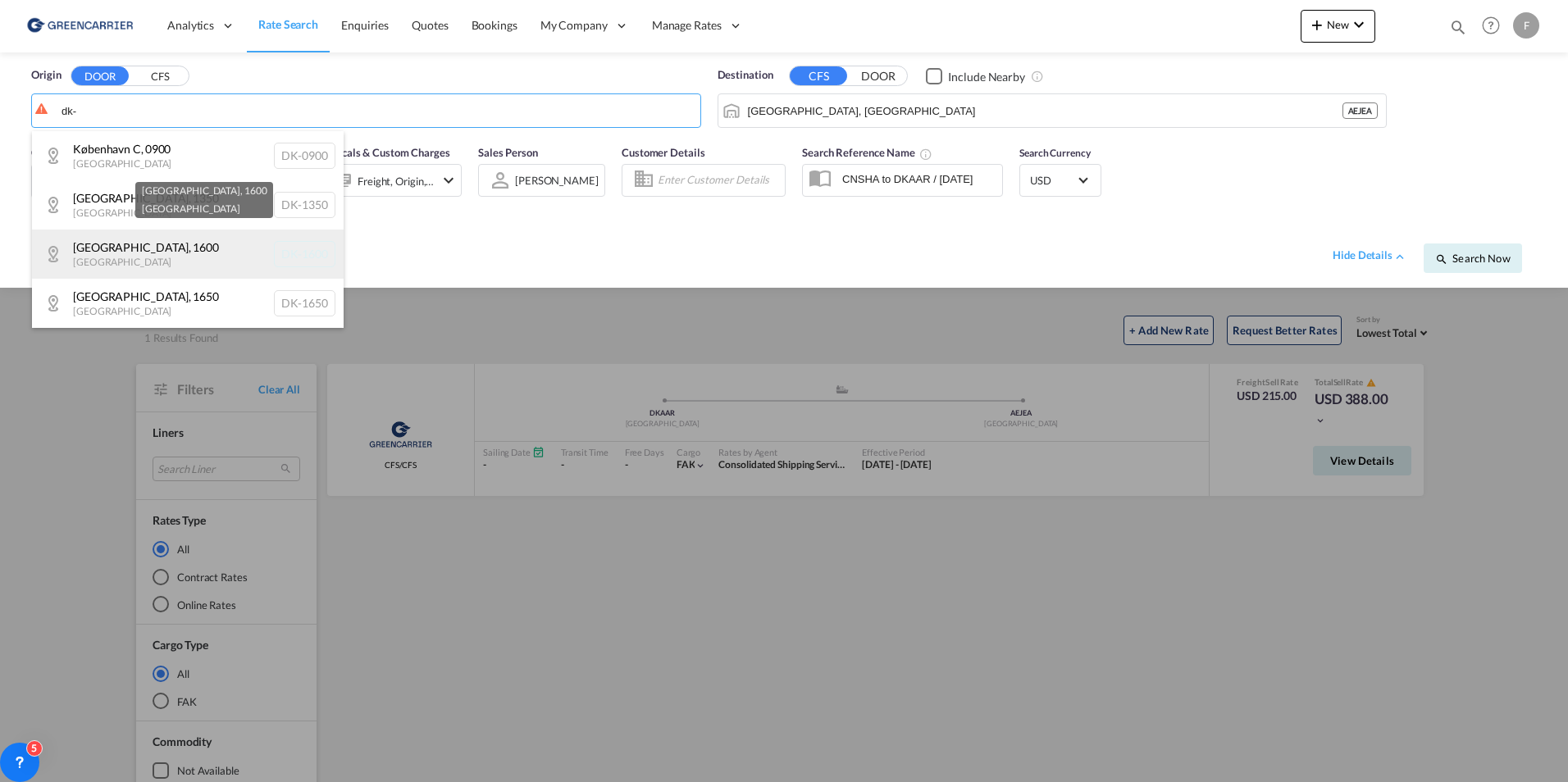
click at [137, 254] on div "[GEOGRAPHIC_DATA] , 1600 [GEOGRAPHIC_DATA] [GEOGRAPHIC_DATA]-1600" at bounding box center [188, 254] width 312 height 49
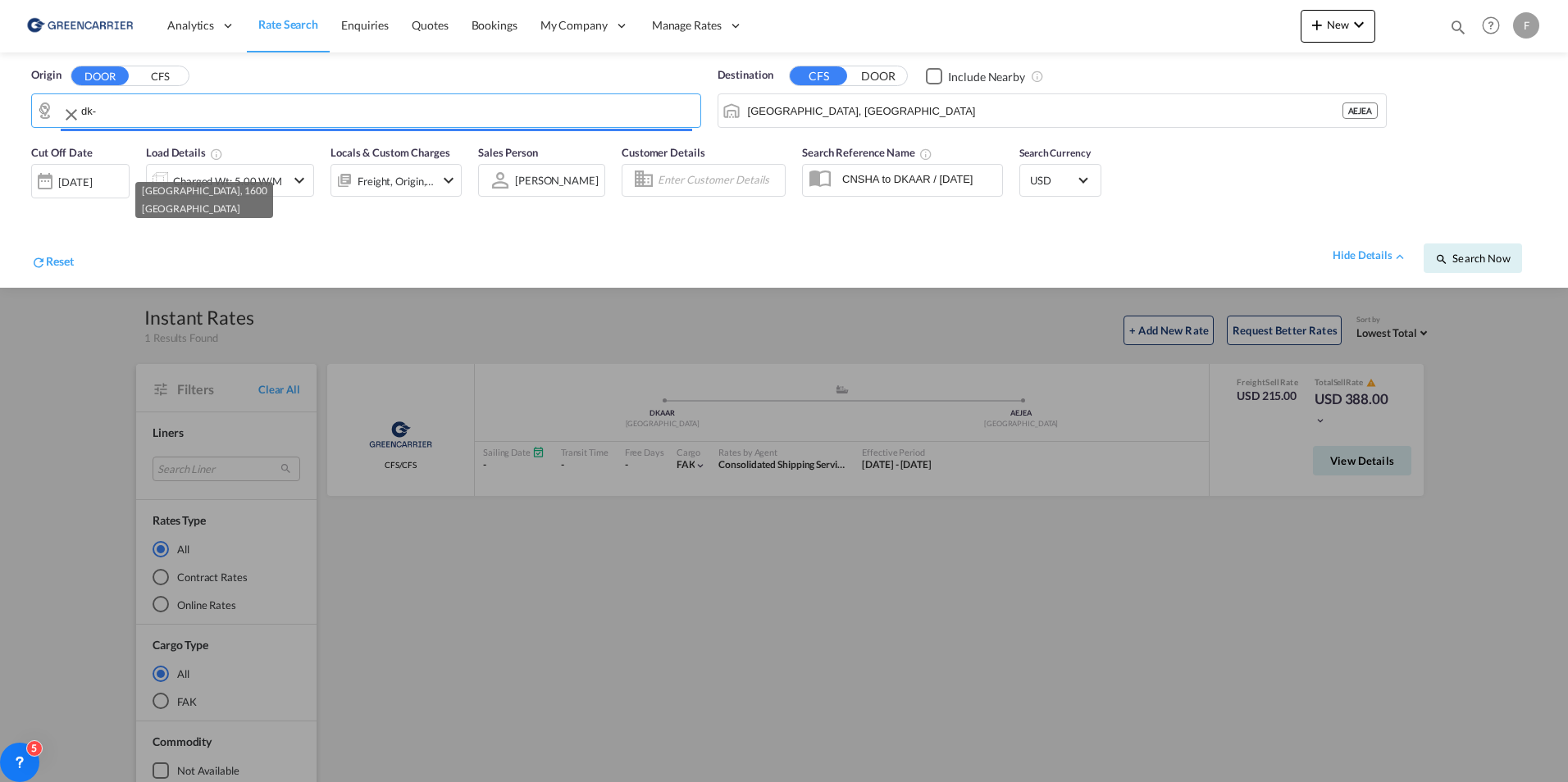
type input "DK-1600, [GEOGRAPHIC_DATA]"
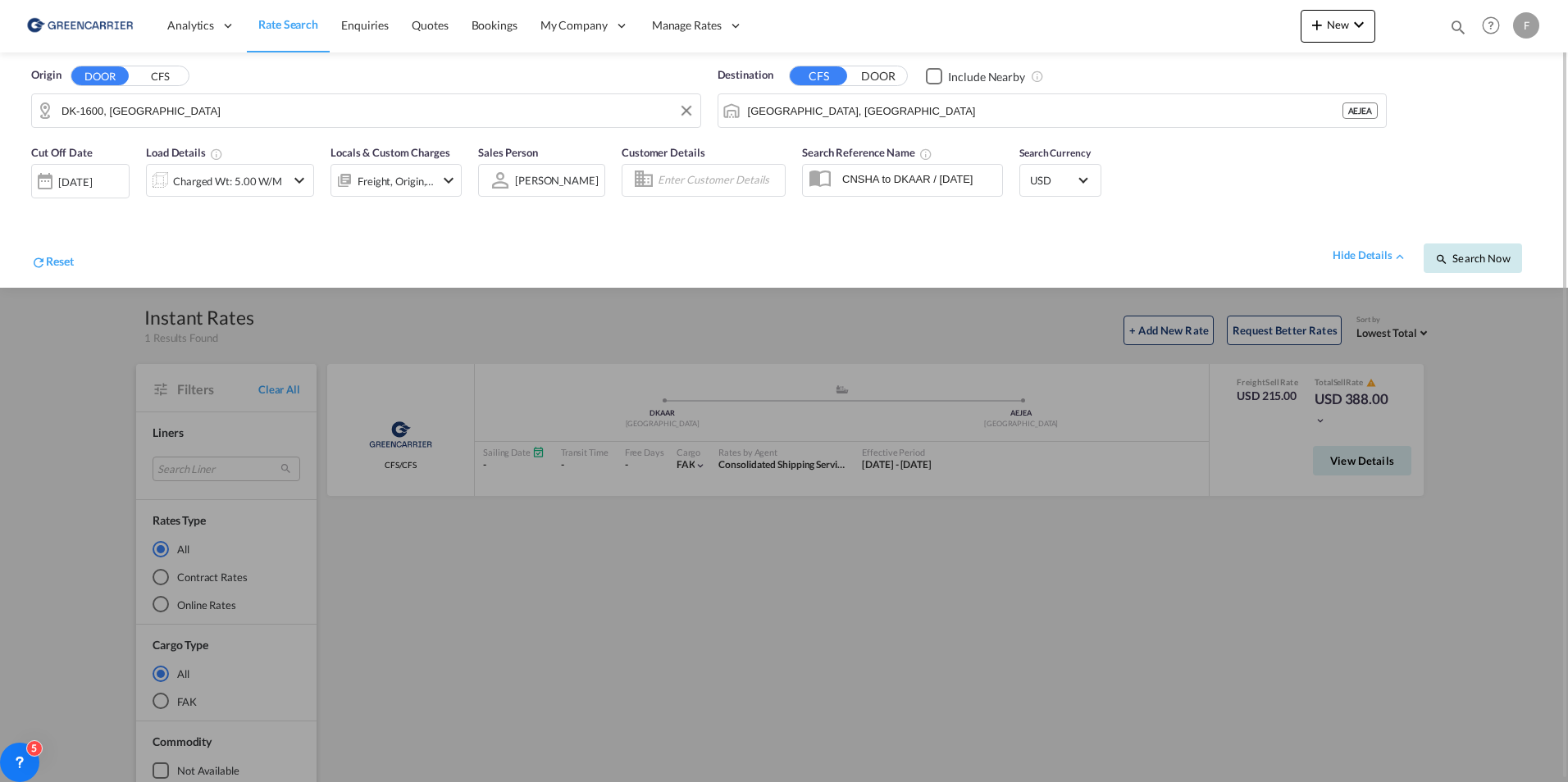
click at [1472, 261] on span "Search Now" at bounding box center [1473, 258] width 75 height 13
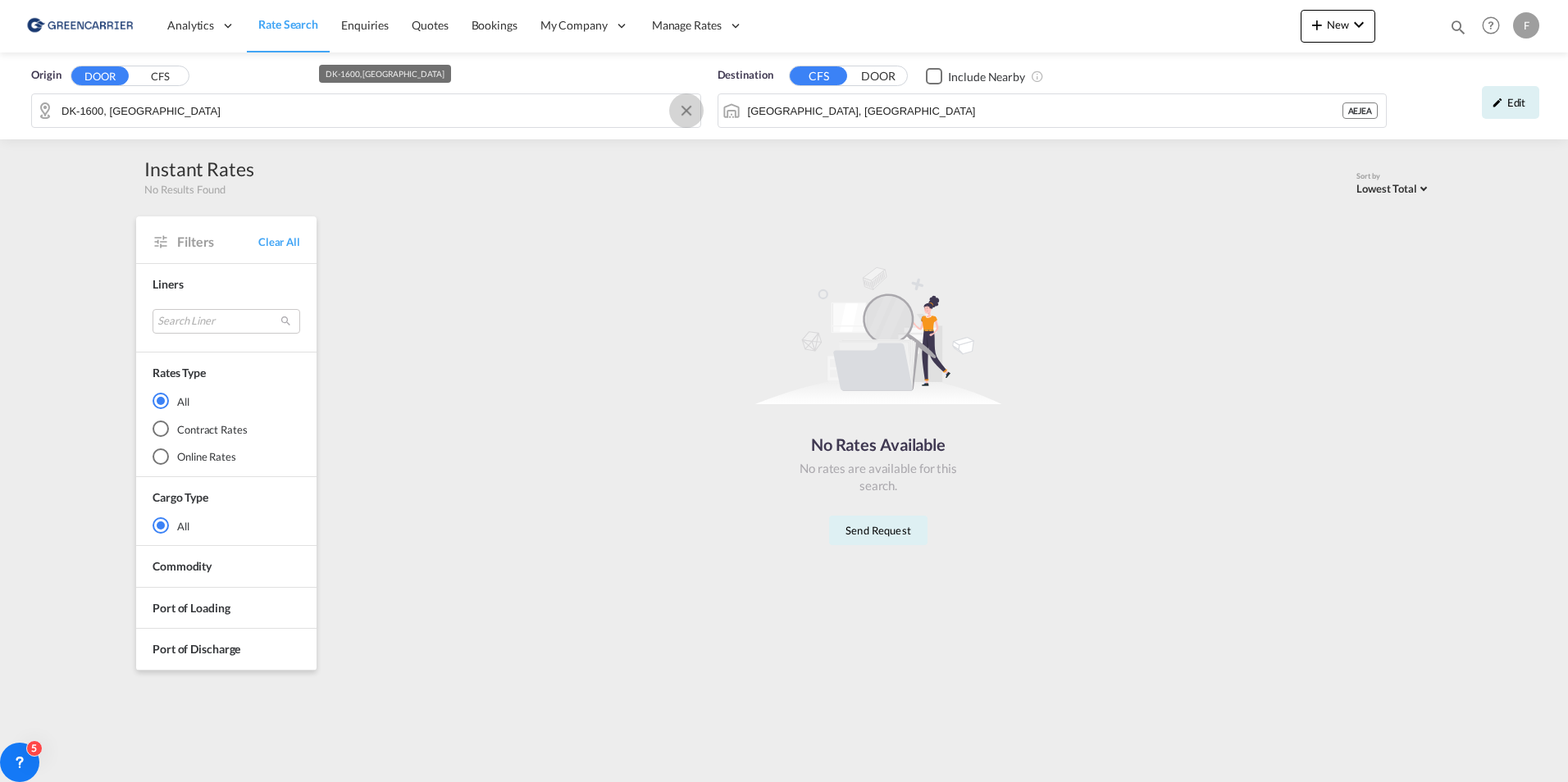
click at [687, 112] on button "Clear Input" at bounding box center [686, 110] width 24 height 24
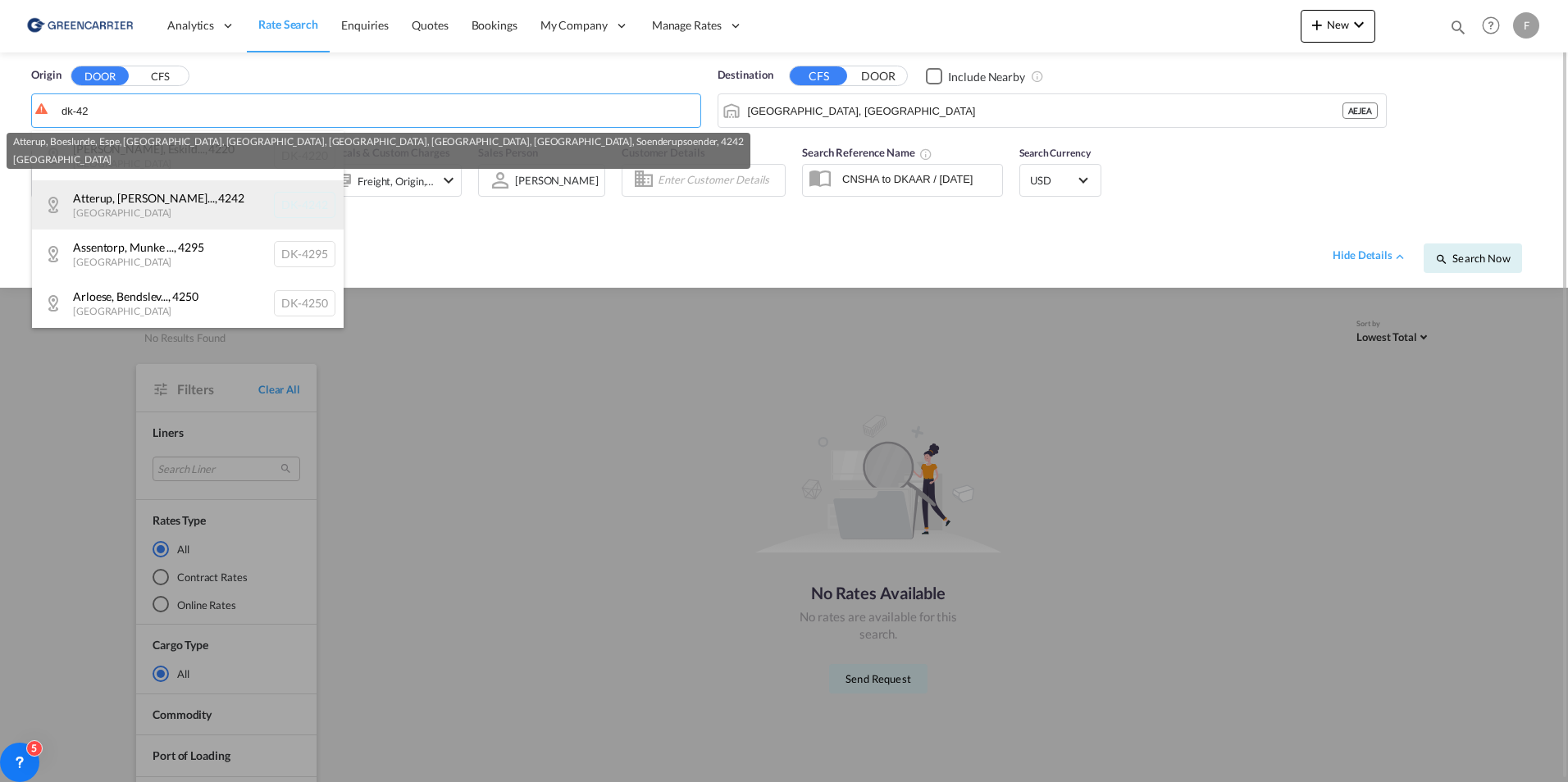
click at [131, 202] on div "Atterup, [PERSON_NAME]... , 4242 [GEOGRAPHIC_DATA] [GEOGRAPHIC_DATA]-4242" at bounding box center [188, 204] width 312 height 49
type input "DK-4242, Atterup, [GEOGRAPHIC_DATA], Espe, [GEOGRAPHIC_DATA], [GEOGRAPHIC_DATA]…"
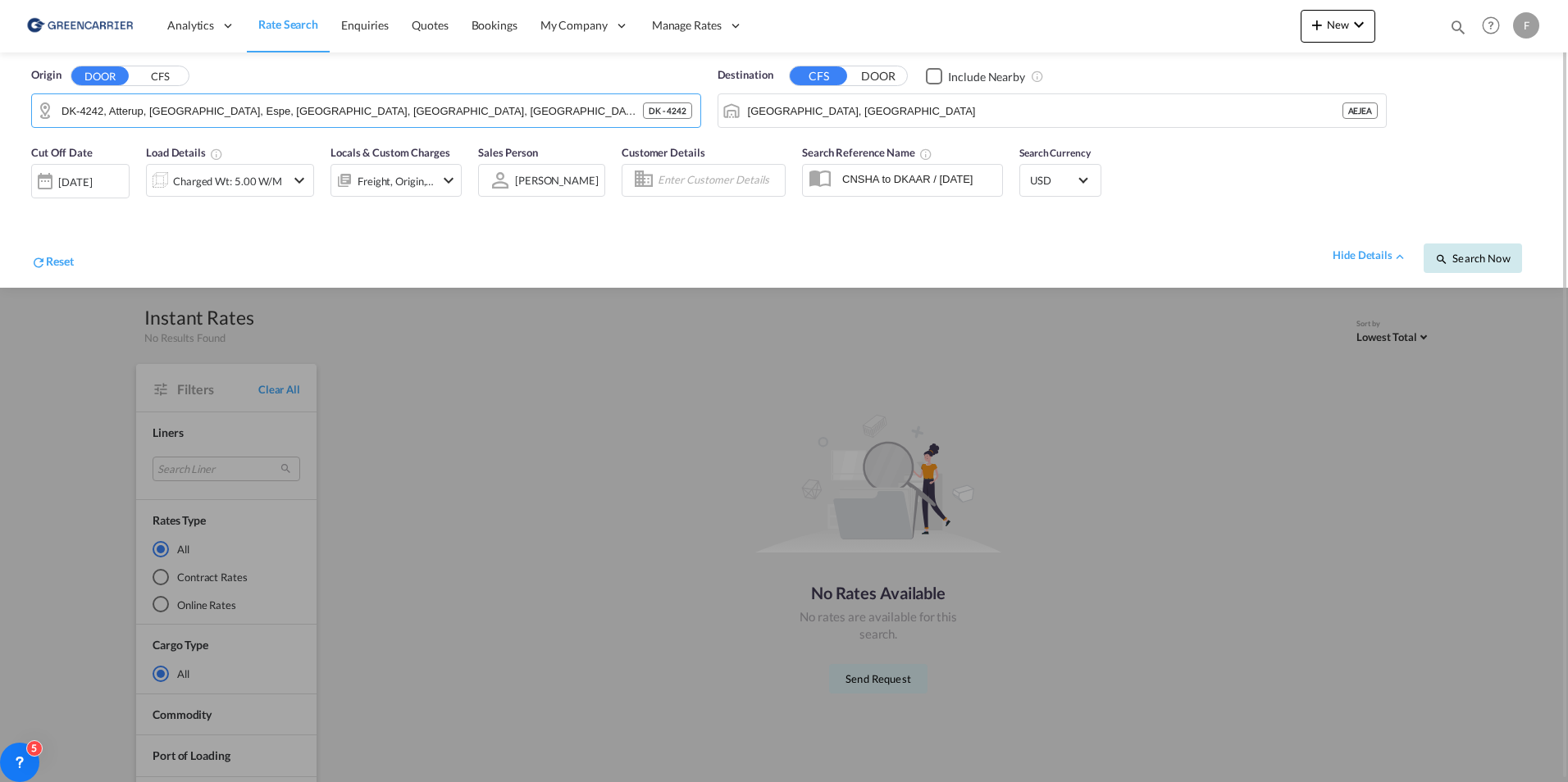
click at [1491, 259] on span "Search Now" at bounding box center [1473, 258] width 75 height 13
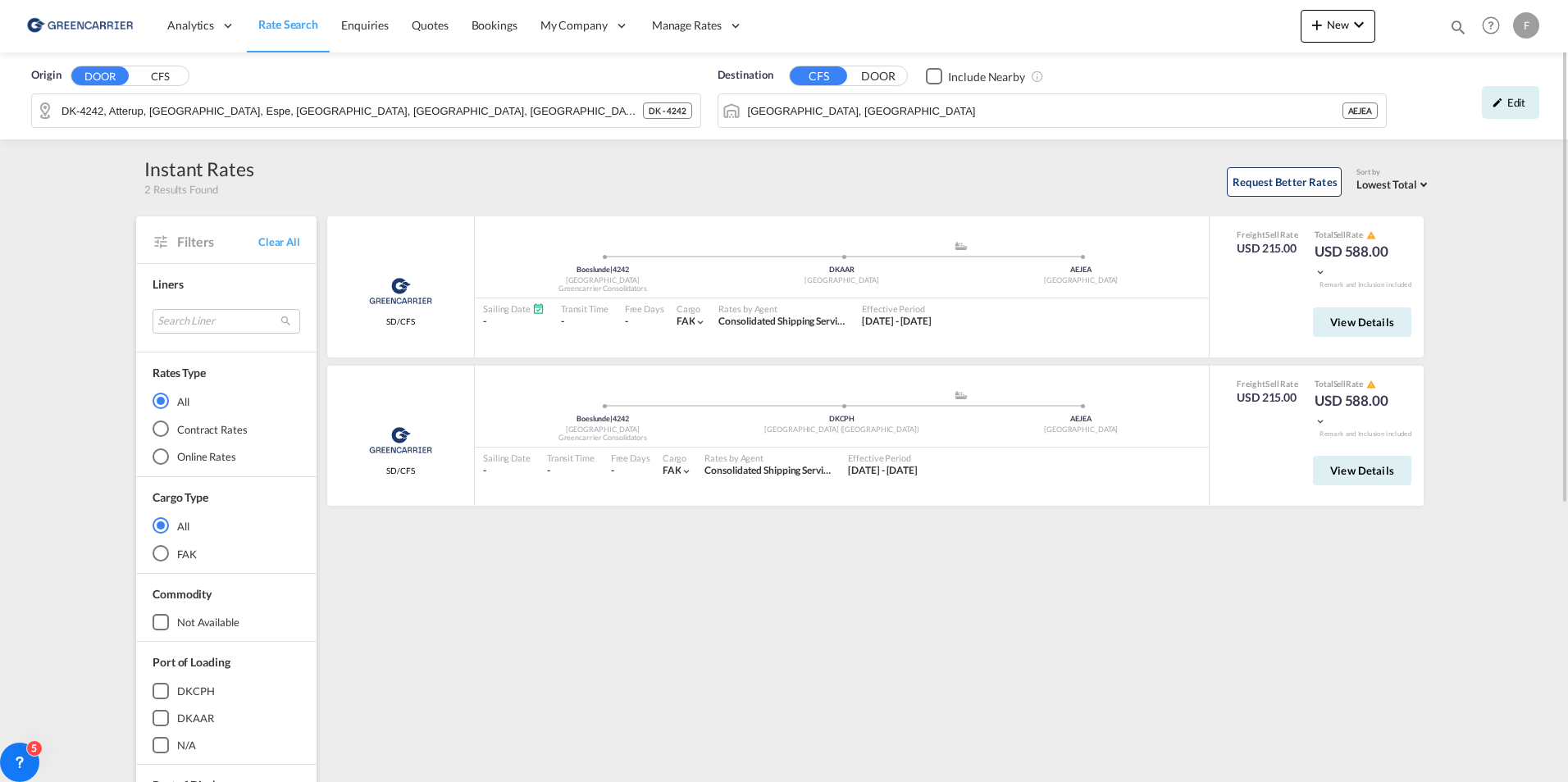
click at [964, 175] on div "Request Better Rates Sort by Lowest Total Lowest Freight Lowest Total Fastest T…" at bounding box center [843, 179] width 1178 height 35
click at [1503, 319] on div "Origin DOOR CFS DK-4242, [GEOGRAPHIC_DATA], [GEOGRAPHIC_DATA], [GEOGRAPHIC_DATA…" at bounding box center [784, 634] width 1568 height 1163
drag, startPoint x: 60, startPoint y: 244, endPoint x: 31, endPoint y: 253, distance: 30.4
click at [60, 244] on div "Origin DOOR CFS DK-4242, [GEOGRAPHIC_DATA], [GEOGRAPHIC_DATA], [GEOGRAPHIC_DATA…" at bounding box center [784, 634] width 1568 height 1163
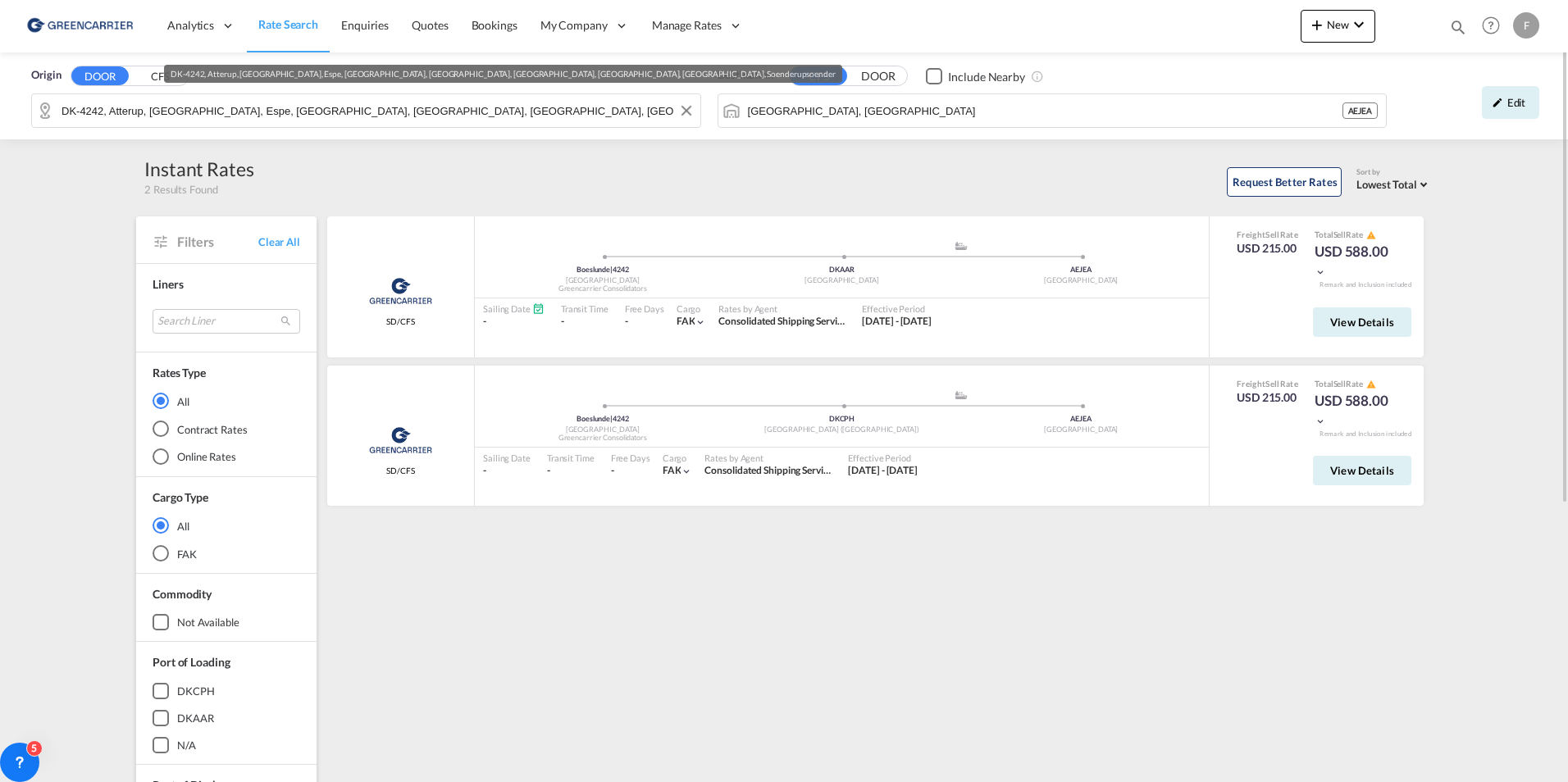
click at [423, 101] on input "DK-4242, Atterup, [GEOGRAPHIC_DATA], Espe, [GEOGRAPHIC_DATA], [GEOGRAPHIC_DATA]…" at bounding box center [377, 110] width 631 height 24
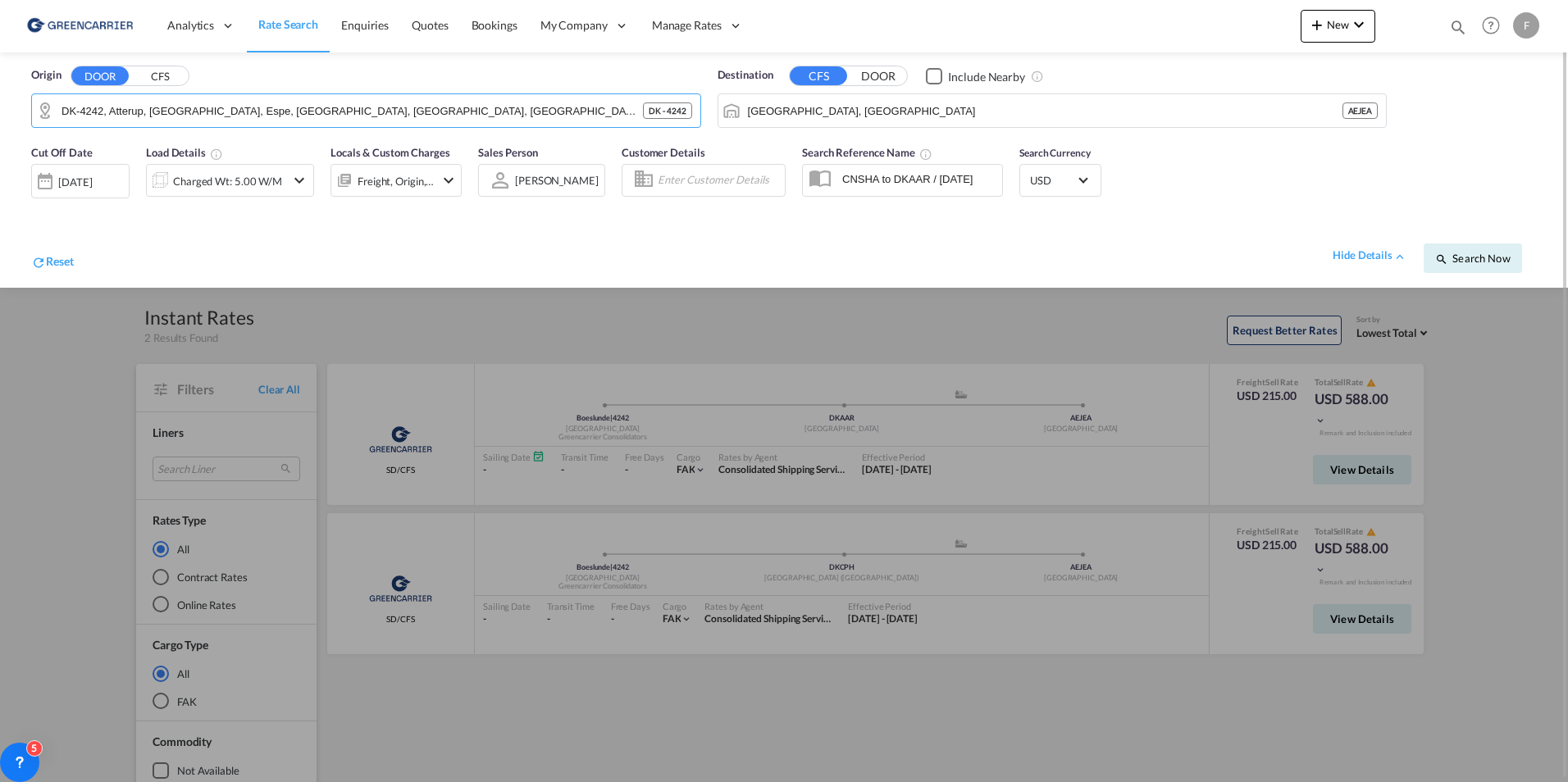
click at [156, 75] on button "CFS" at bounding box center [161, 77] width 58 height 19
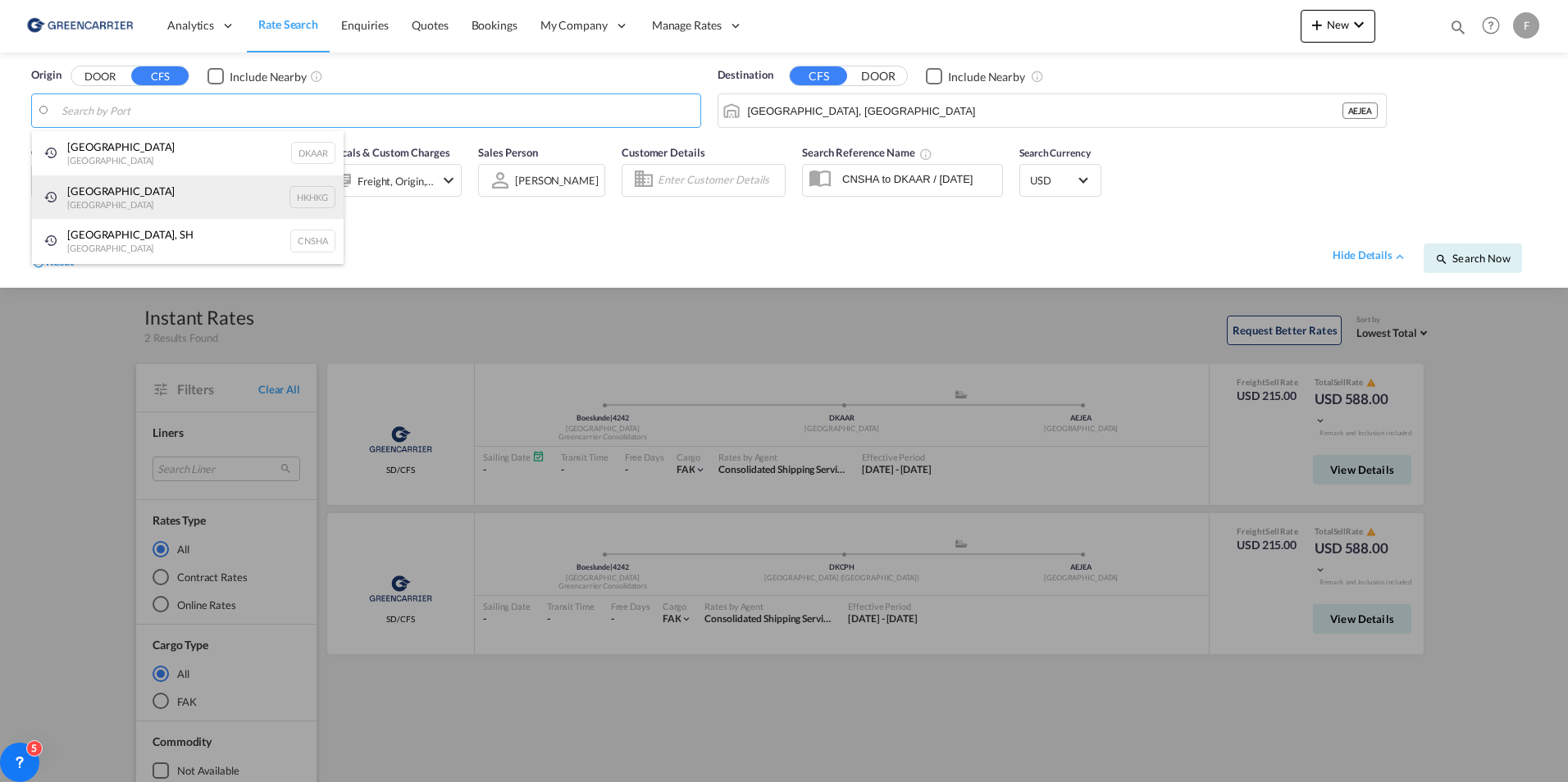
click at [125, 208] on div "[GEOGRAPHIC_DATA] [GEOGRAPHIC_DATA] HKHKG" at bounding box center [188, 197] width 312 height 44
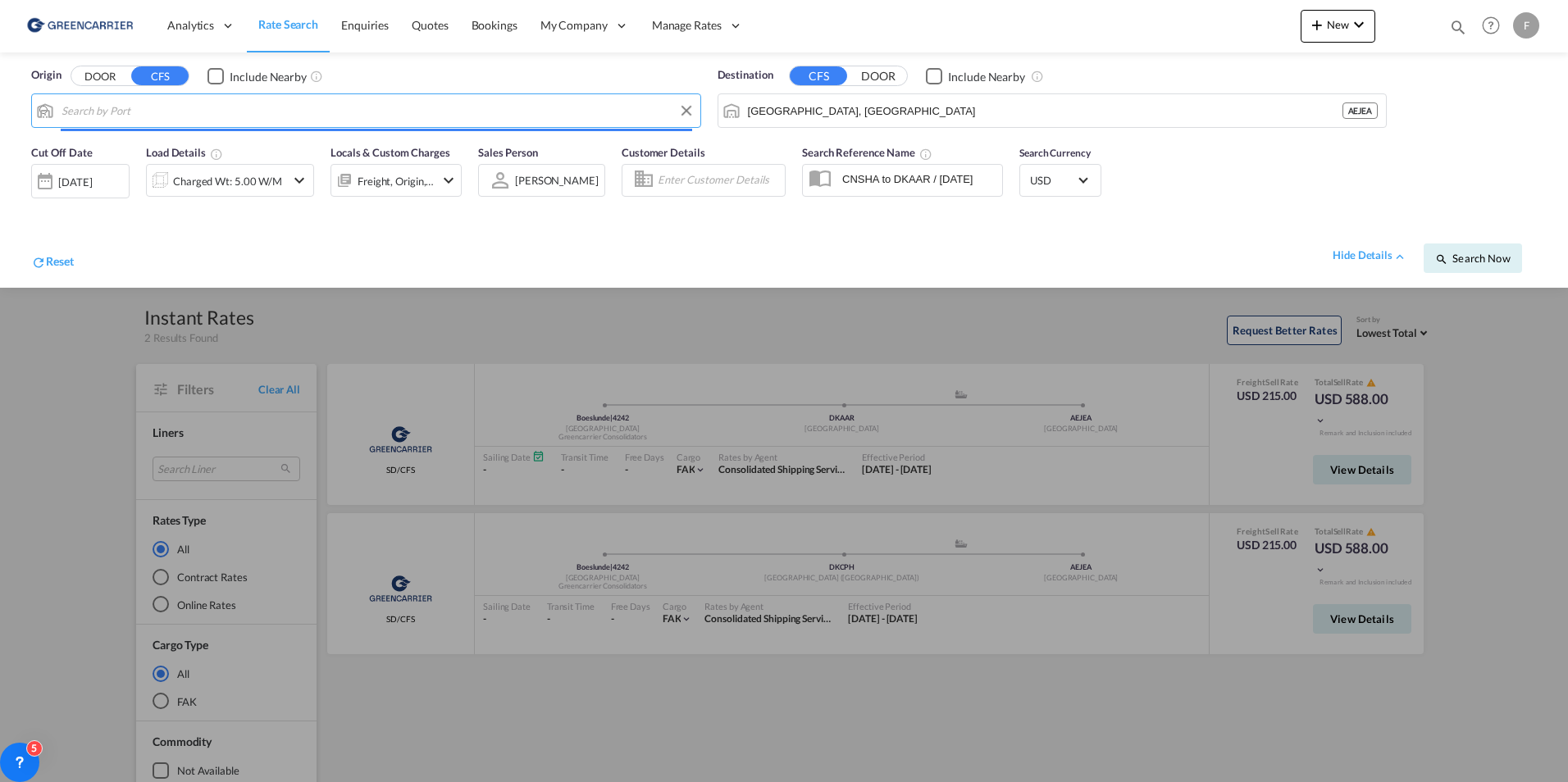
type input "[GEOGRAPHIC_DATA], HKHKG"
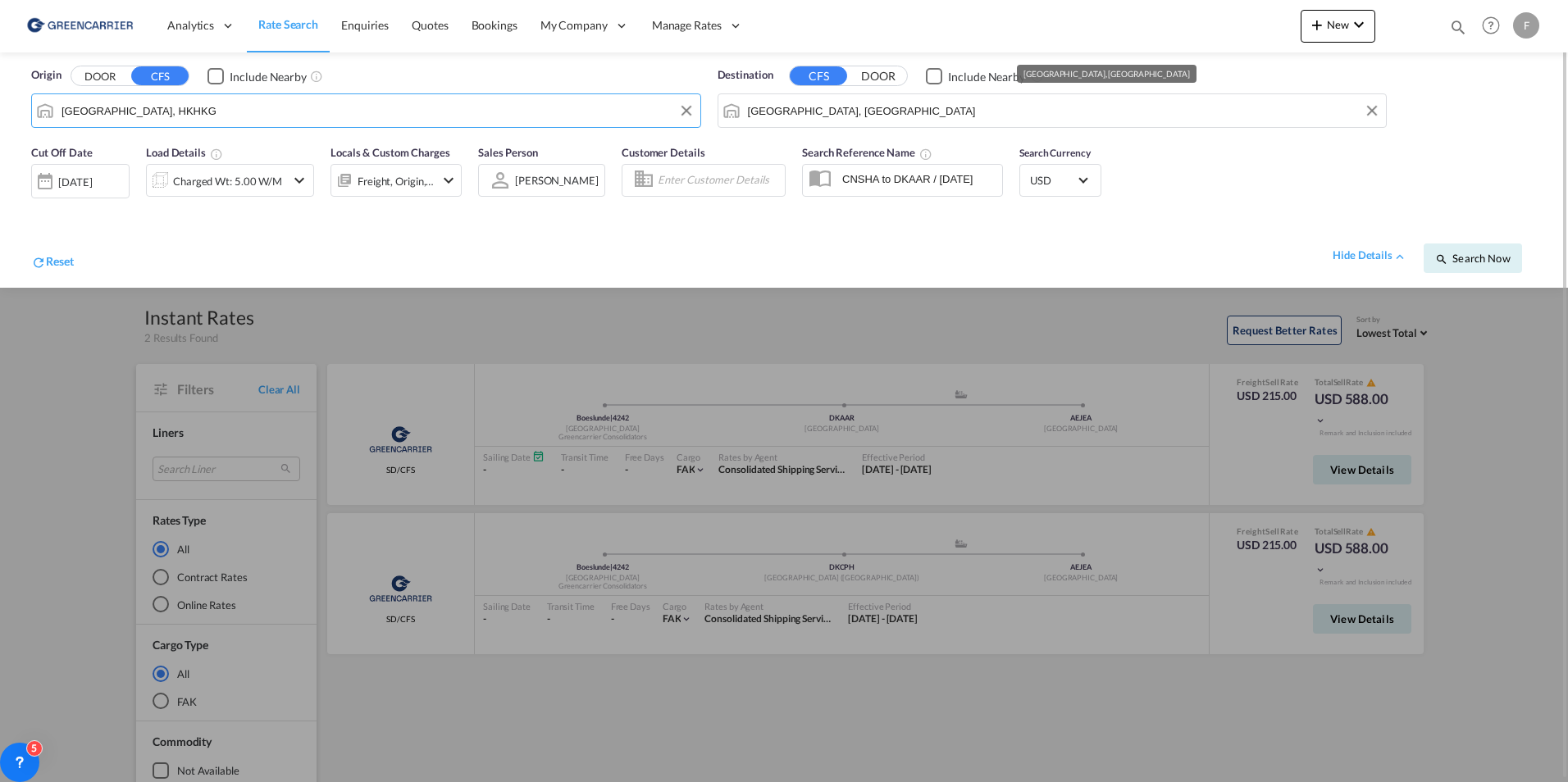
click at [984, 124] on md-autocomplete-wrap "[GEOGRAPHIC_DATA], [GEOGRAPHIC_DATA]" at bounding box center [1063, 114] width 632 height 33
click at [977, 115] on input "[GEOGRAPHIC_DATA], [GEOGRAPHIC_DATA]" at bounding box center [1063, 110] width 631 height 24
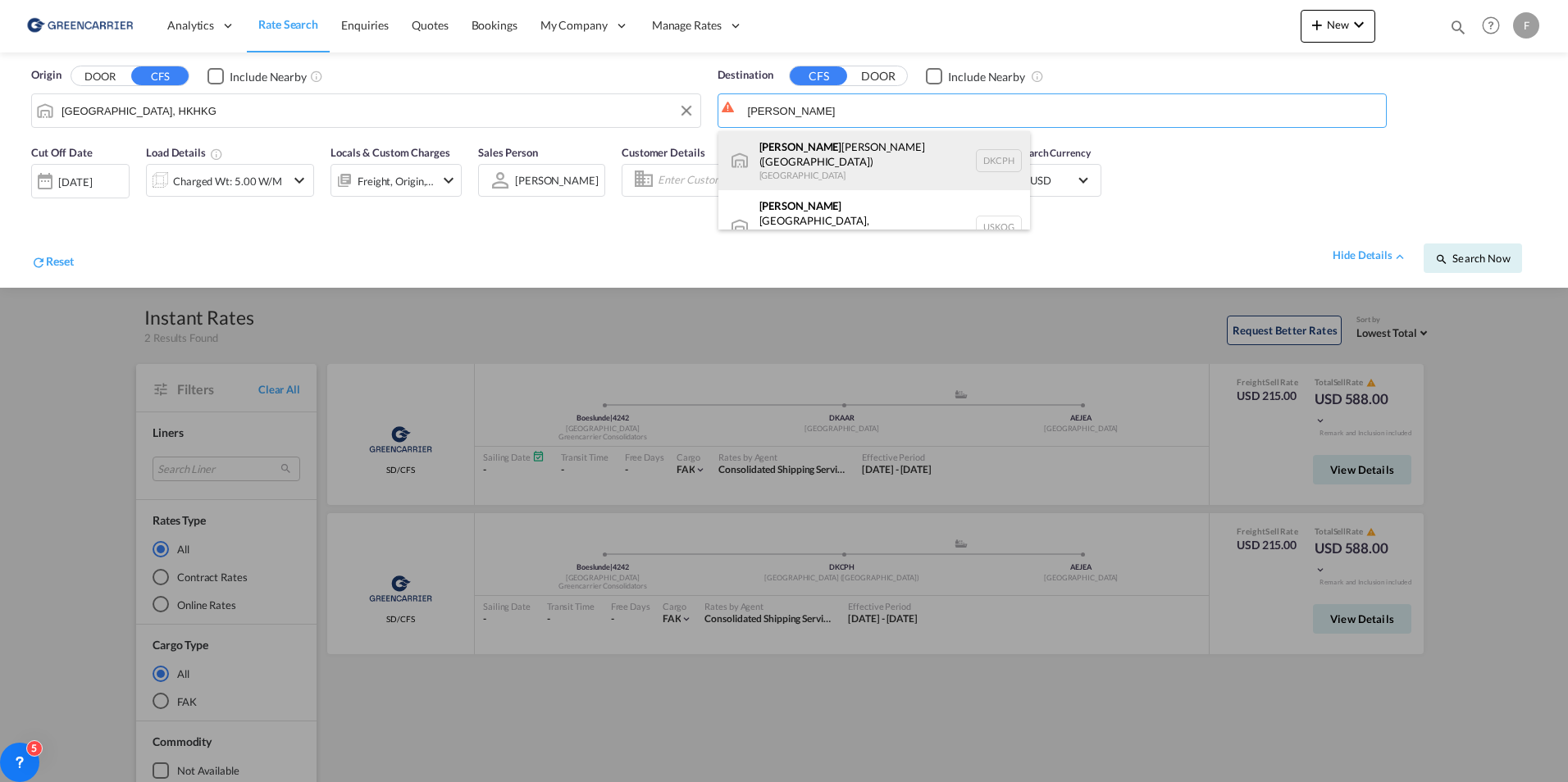
click at [849, 166] on div "[PERSON_NAME] [PERSON_NAME] ([GEOGRAPHIC_DATA]) [GEOGRAPHIC_DATA] DKCPH" at bounding box center [875, 161] width 312 height 59
type input "[GEOGRAPHIC_DATA] ([GEOGRAPHIC_DATA]), DKCPH"
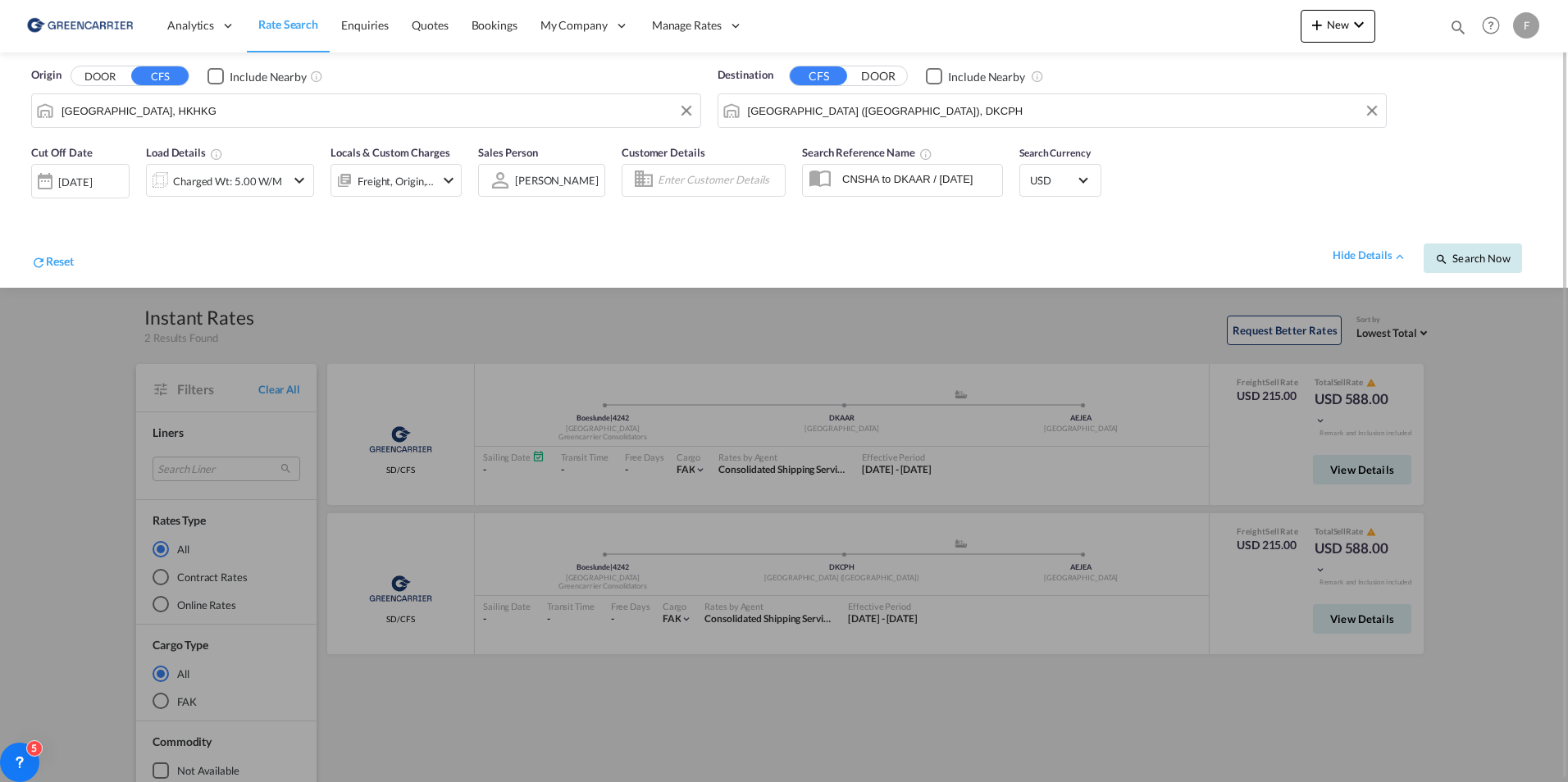
click at [1471, 248] on button "Search Now" at bounding box center [1473, 258] width 98 height 30
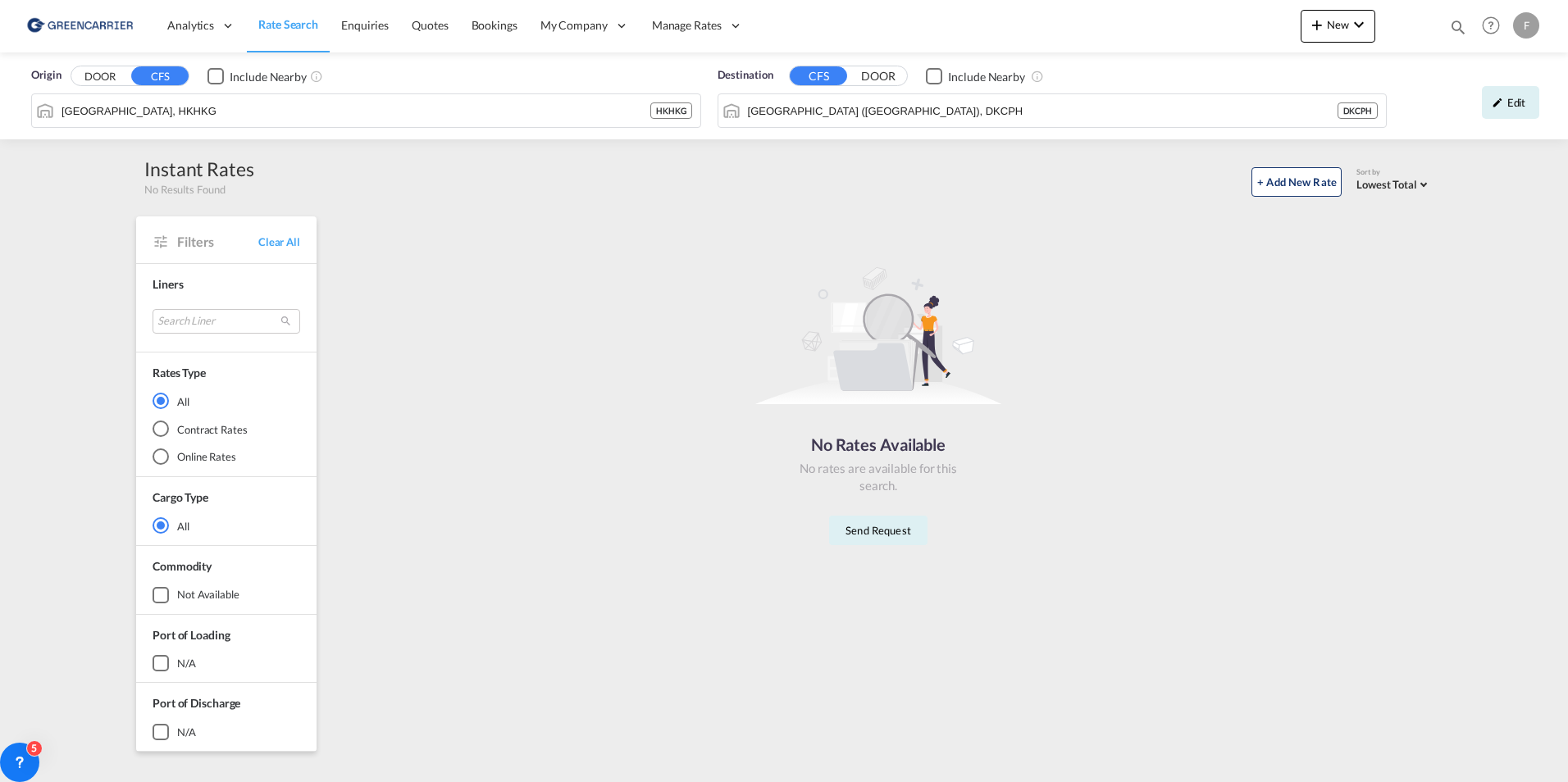
click at [484, 232] on div "No Rates Available No rates are available for this search. Send Request" at bounding box center [878, 399] width 1094 height 350
click at [239, 77] on div "Include Nearby" at bounding box center [268, 77] width 77 height 17
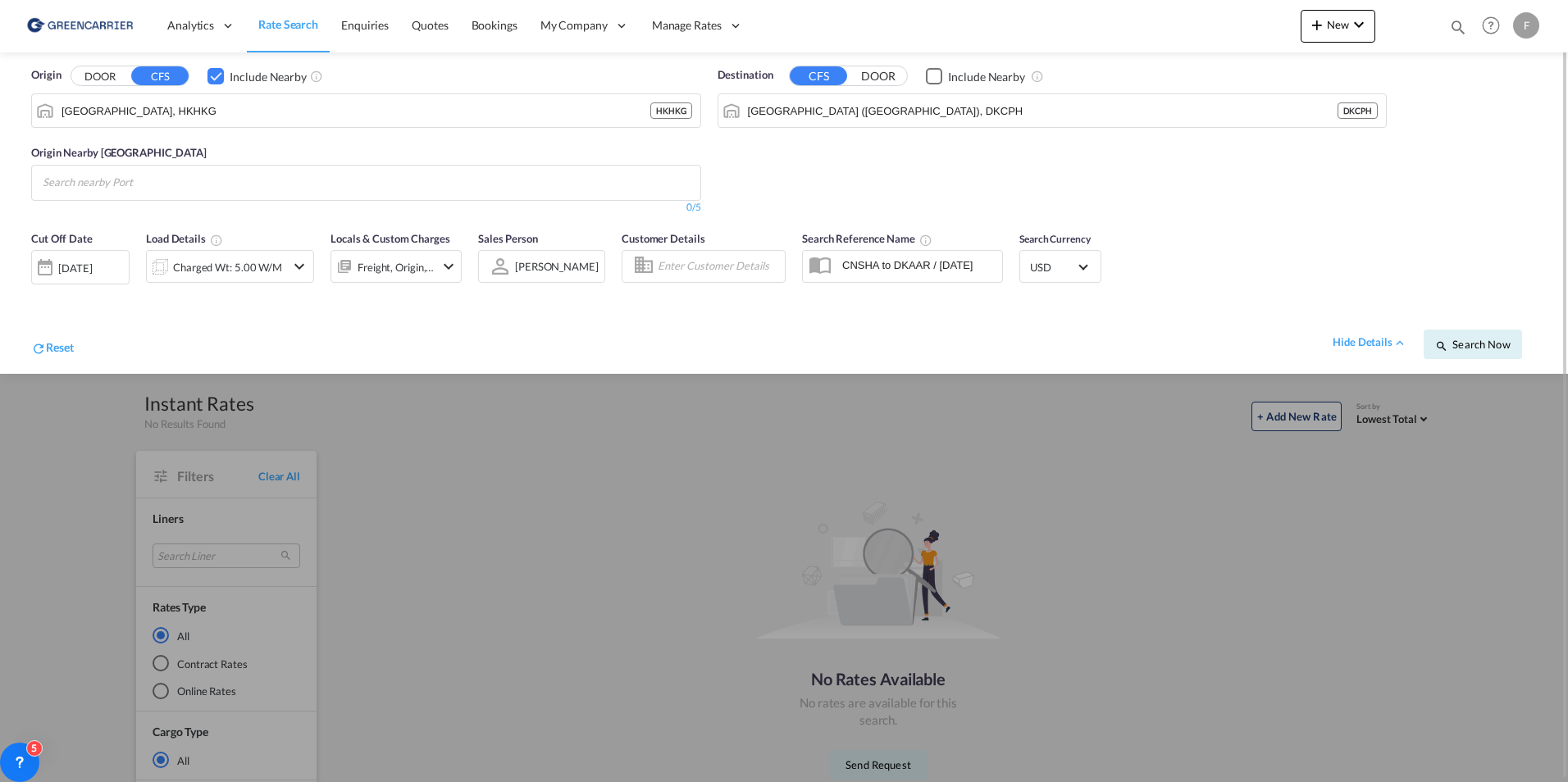
click at [248, 177] on md-chips at bounding box center [366, 183] width 668 height 35
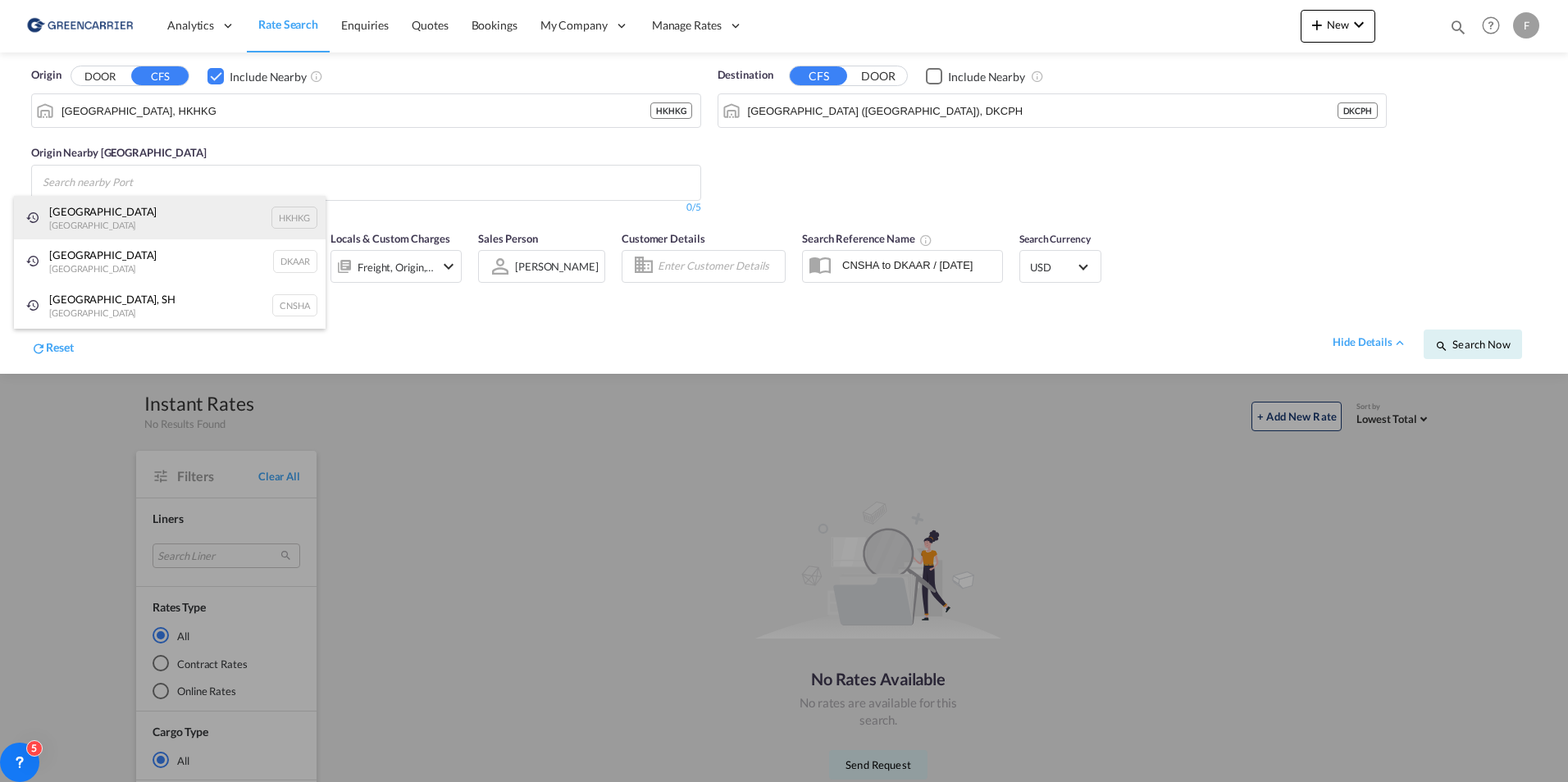
click at [161, 213] on div "[GEOGRAPHIC_DATA] [GEOGRAPHIC_DATA] [GEOGRAPHIC_DATA]" at bounding box center [170, 217] width 312 height 44
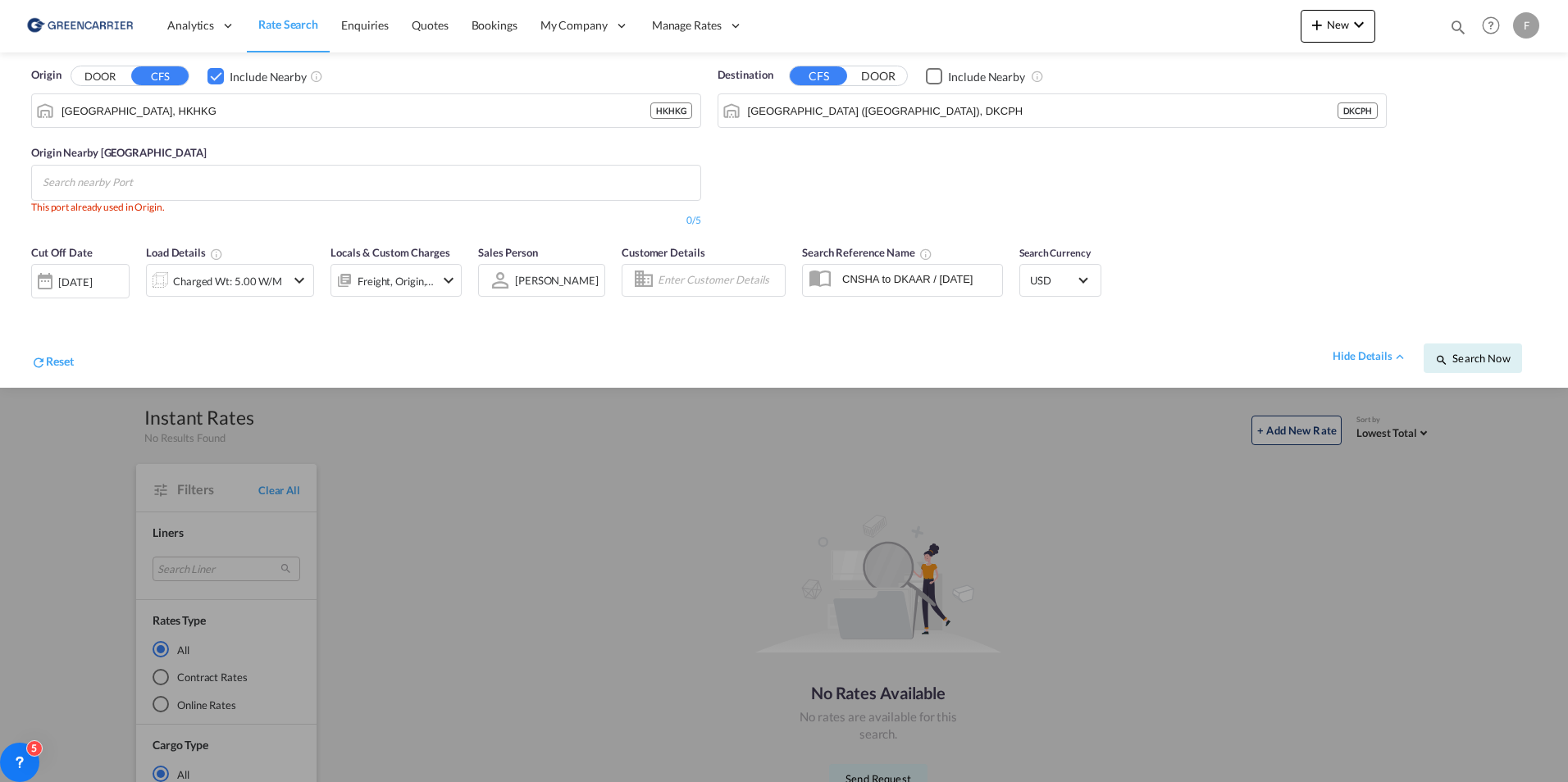
click at [150, 176] on body "Analytics Reports Dashboard Rate Search Enquiries Quotes Bookings" at bounding box center [784, 391] width 1568 height 782
type input "ningb"
click at [131, 210] on div "Ningbo, ZJ [GEOGRAPHIC_DATA] CNNGB" at bounding box center [170, 217] width 312 height 44
click at [1485, 356] on span "Search Now" at bounding box center [1473, 358] width 75 height 13
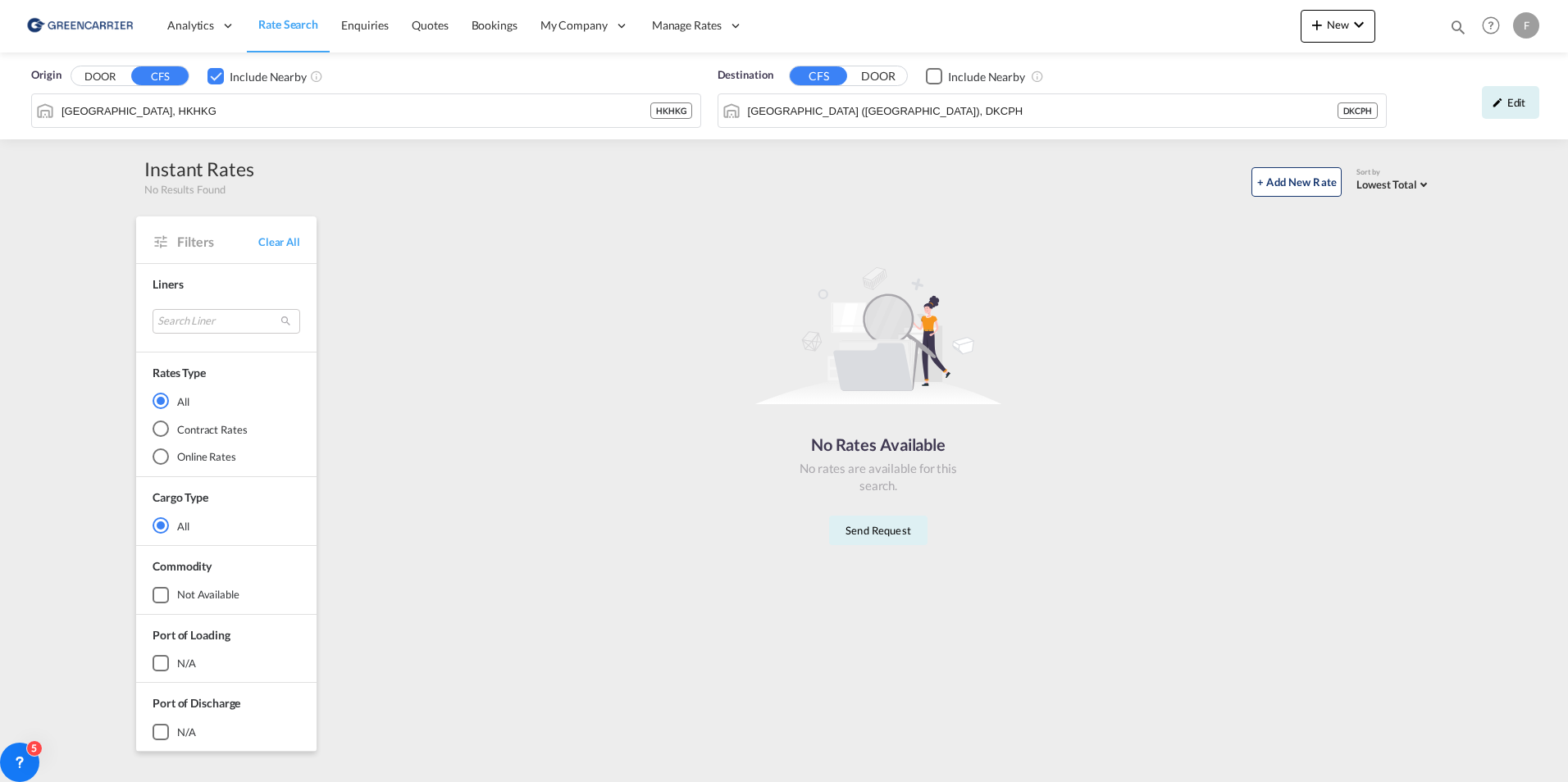
click at [780, 564] on div "No Rates Available No rates are available for this search. Send Request" at bounding box center [878, 399] width 1094 height 350
